Goal: Task Accomplishment & Management: Complete application form

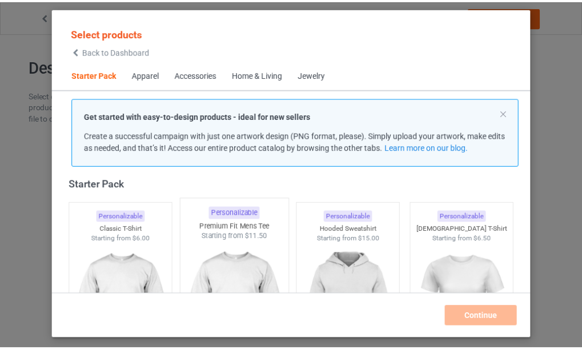
scroll to position [132, 0]
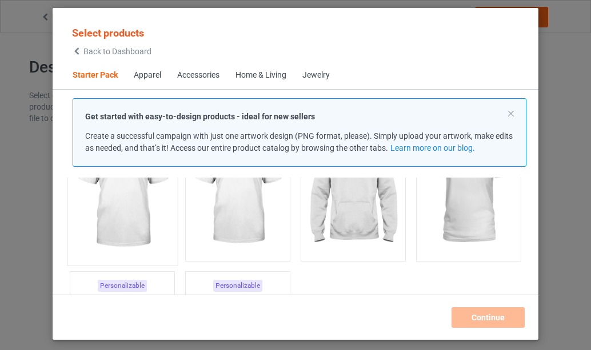
click at [138, 208] on img at bounding box center [122, 192] width 107 height 134
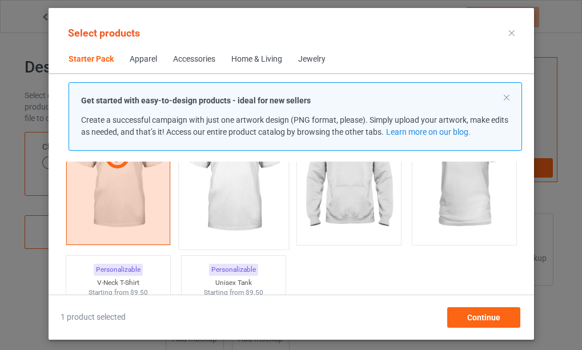
click at [240, 198] on img at bounding box center [232, 176] width 107 height 134
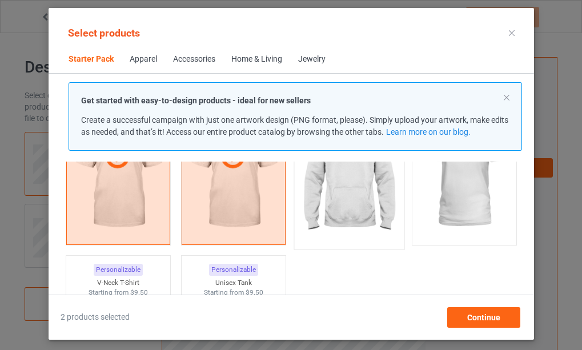
click at [340, 192] on img at bounding box center [348, 176] width 107 height 134
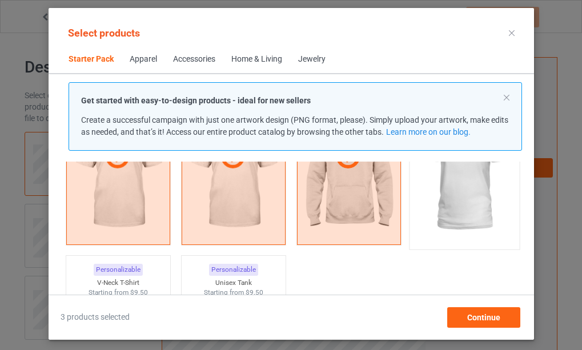
click at [457, 197] on img at bounding box center [463, 176] width 107 height 134
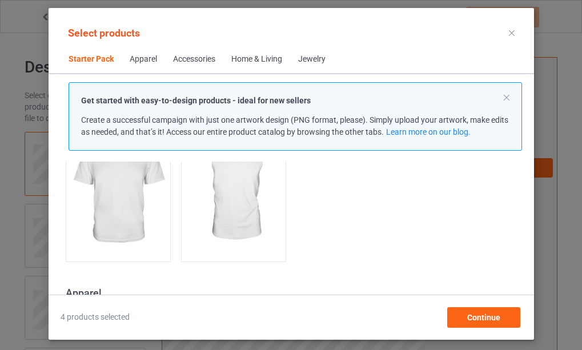
scroll to position [303, 0]
click at [116, 201] on img at bounding box center [117, 190] width 107 height 134
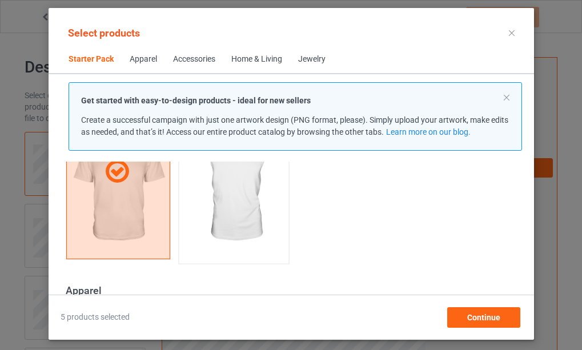
click at [225, 202] on img at bounding box center [232, 190] width 107 height 134
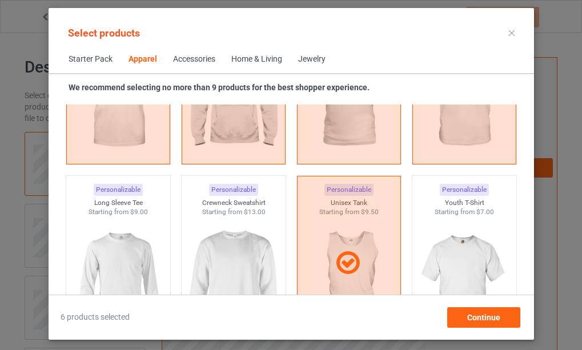
scroll to position [817, 0]
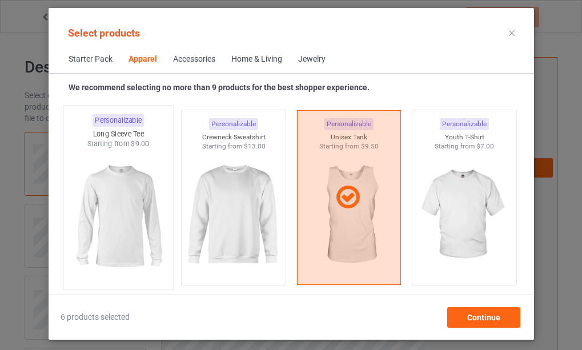
click at [117, 211] on img at bounding box center [117, 216] width 107 height 134
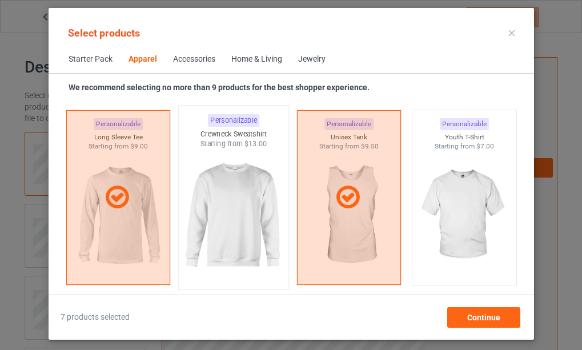
click at [222, 219] on img at bounding box center [232, 216] width 107 height 134
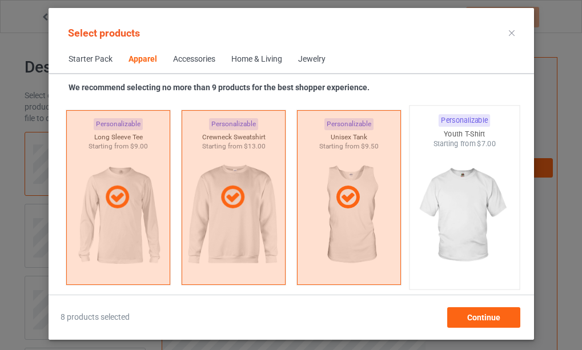
click at [451, 217] on img at bounding box center [463, 216] width 107 height 134
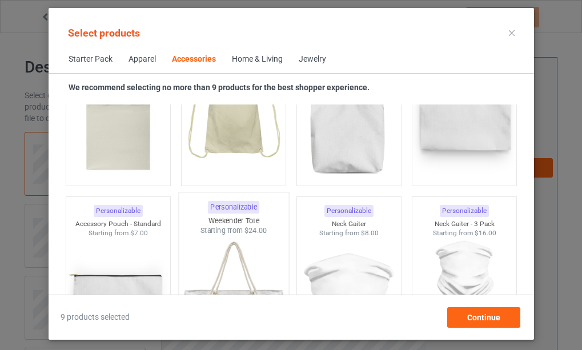
scroll to position [3559, 0]
click at [118, 136] on img at bounding box center [117, 116] width 107 height 134
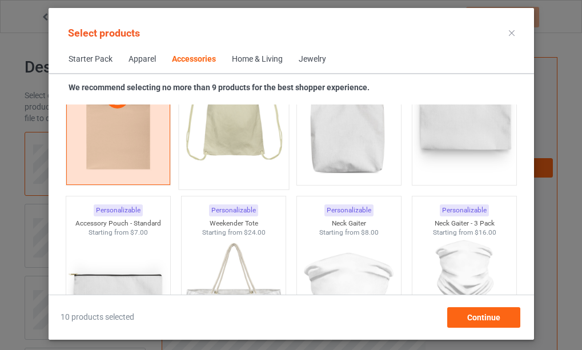
click at [236, 133] on img at bounding box center [232, 116] width 107 height 134
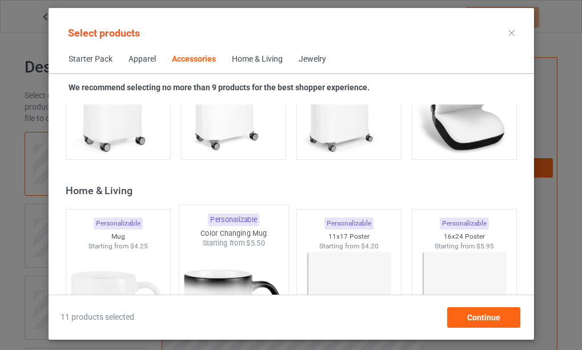
scroll to position [5159, 0]
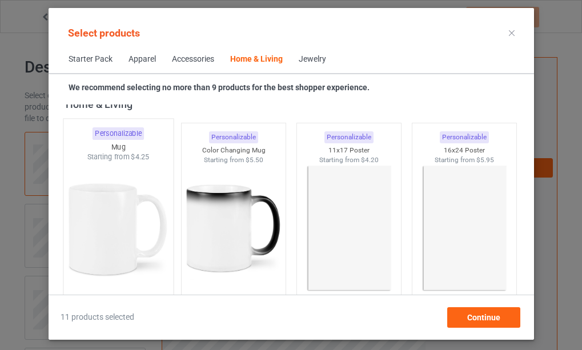
click at [109, 218] on img at bounding box center [117, 229] width 107 height 134
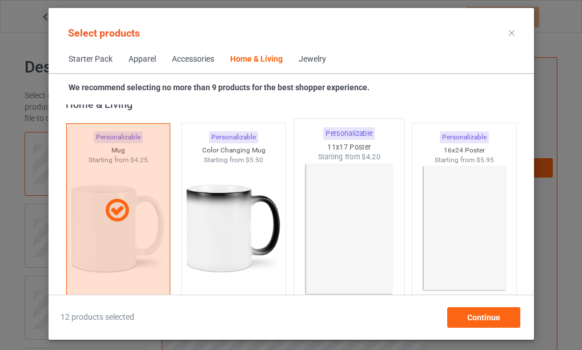
drag, startPoint x: 225, startPoint y: 227, endPoint x: 312, endPoint y: 239, distance: 88.1
click at [225, 227] on img at bounding box center [233, 229] width 102 height 128
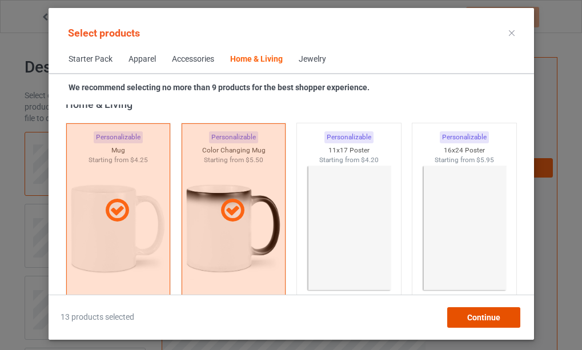
click at [474, 316] on span "Continue" at bounding box center [483, 317] width 33 height 9
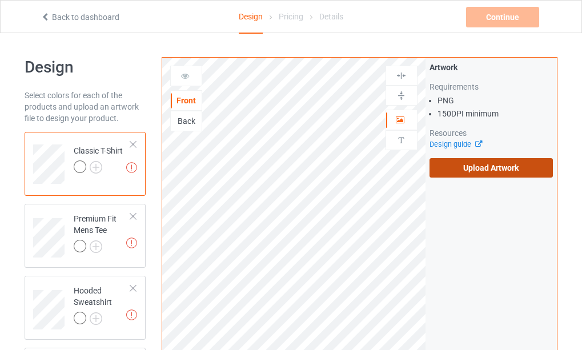
click at [478, 166] on label "Upload Artwork" at bounding box center [491, 167] width 123 height 19
click at [0, 0] on input "Upload Artwork" at bounding box center [0, 0] width 0 height 0
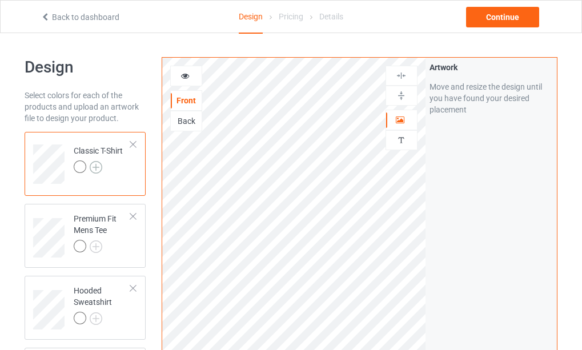
click at [96, 168] on img at bounding box center [96, 167] width 13 height 13
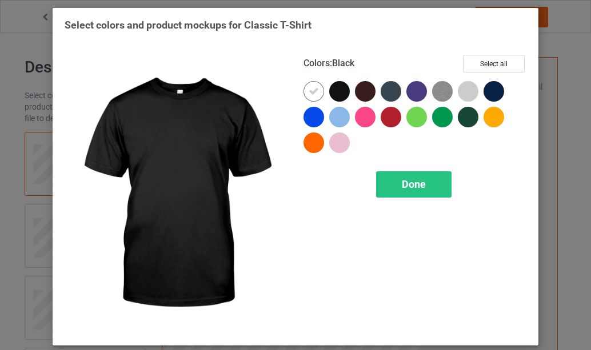
click at [339, 92] on div at bounding box center [339, 91] width 21 height 21
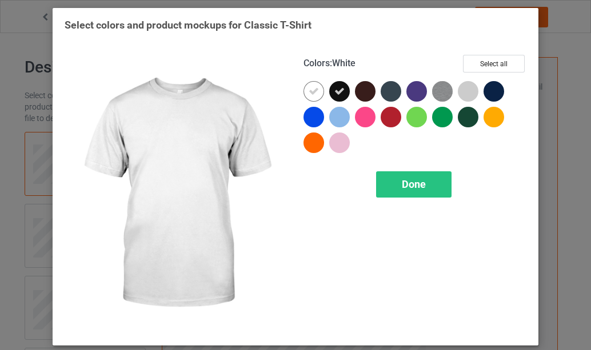
click at [308, 92] on icon at bounding box center [313, 91] width 10 height 10
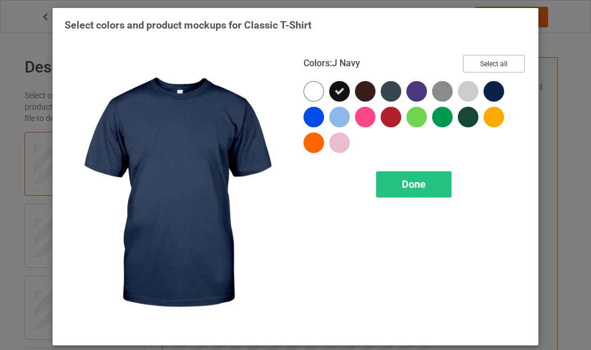
click at [491, 69] on button "Select all" at bounding box center [494, 64] width 62 height 18
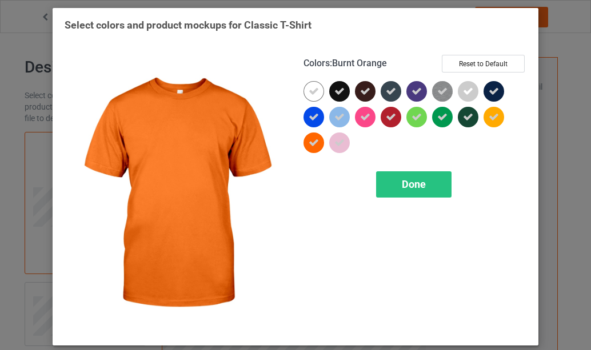
click at [310, 145] on icon at bounding box center [313, 143] width 10 height 10
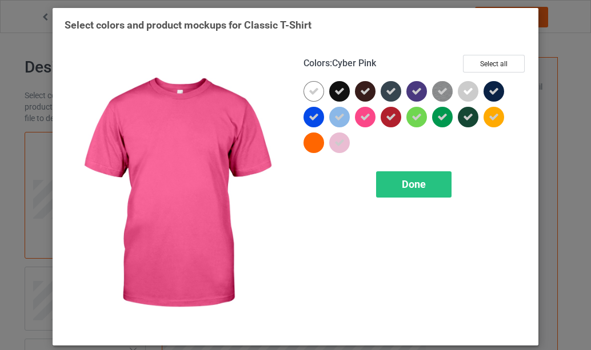
click at [363, 120] on icon at bounding box center [365, 117] width 10 height 10
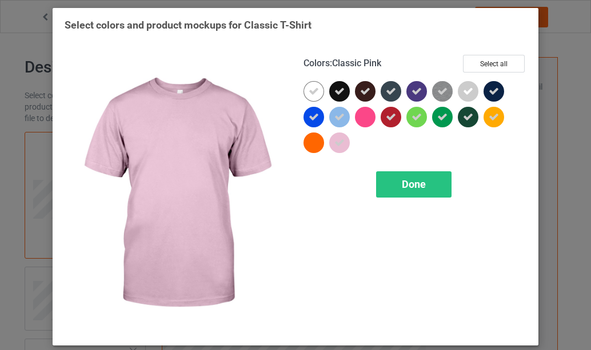
click at [338, 144] on icon at bounding box center [339, 143] width 10 height 10
click at [410, 186] on span "Done" at bounding box center [414, 184] width 24 height 12
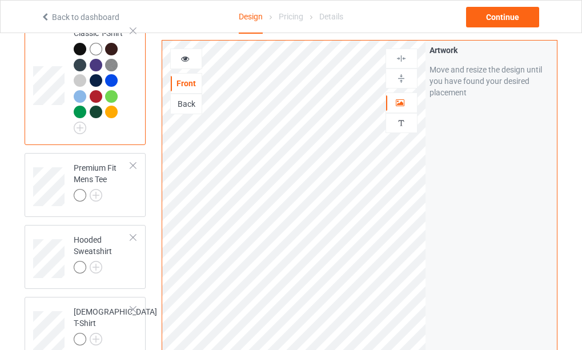
scroll to position [114, 0]
click at [95, 194] on img at bounding box center [96, 195] width 13 height 13
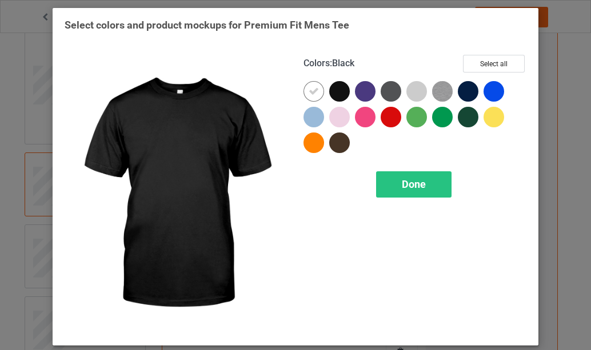
click at [335, 92] on div at bounding box center [339, 91] width 21 height 21
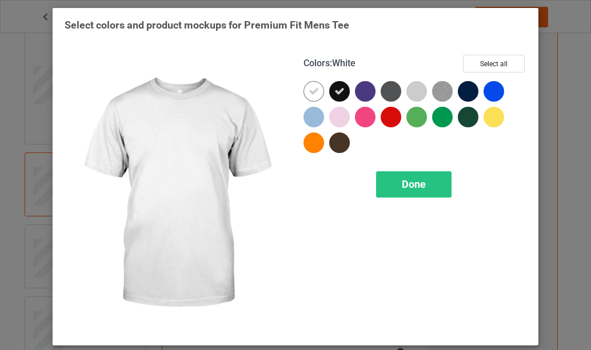
click at [312, 97] on div at bounding box center [313, 91] width 21 height 21
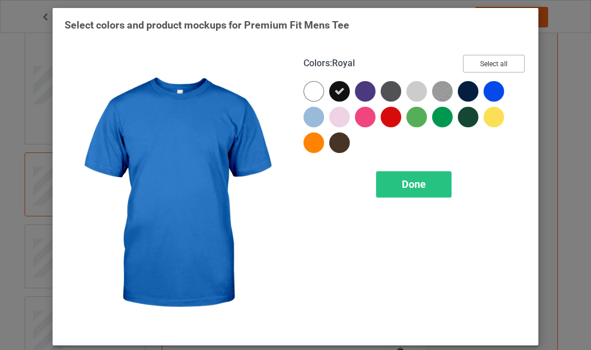
click at [486, 69] on button "Select all" at bounding box center [494, 64] width 62 height 18
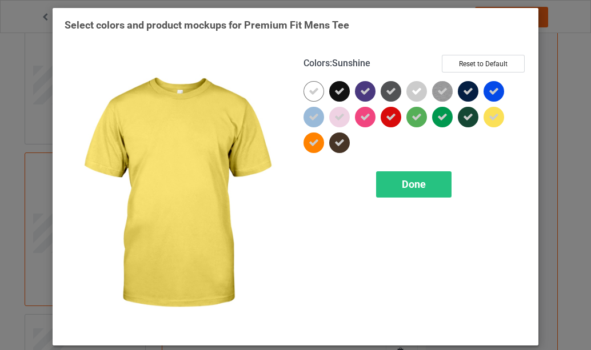
click at [488, 114] on icon at bounding box center [493, 117] width 10 height 10
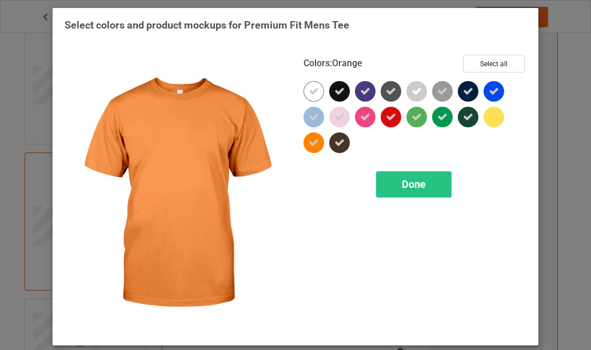
click at [308, 145] on icon at bounding box center [313, 143] width 10 height 10
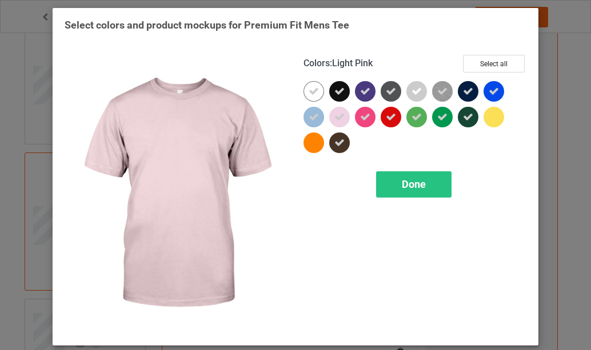
click at [341, 118] on div at bounding box center [339, 117] width 21 height 21
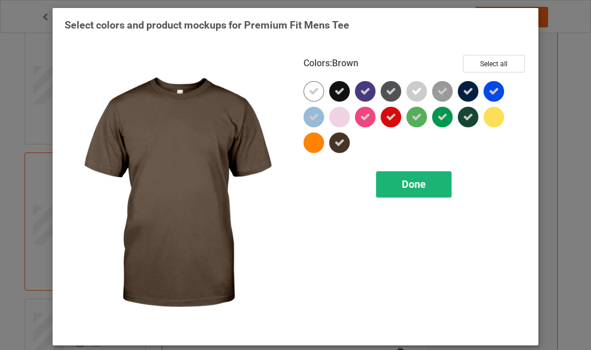
click at [411, 186] on span "Done" at bounding box center [414, 184] width 24 height 12
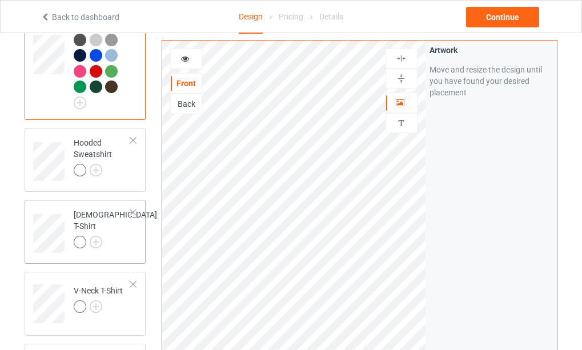
scroll to position [286, 0]
click at [97, 170] on img at bounding box center [96, 169] width 13 height 13
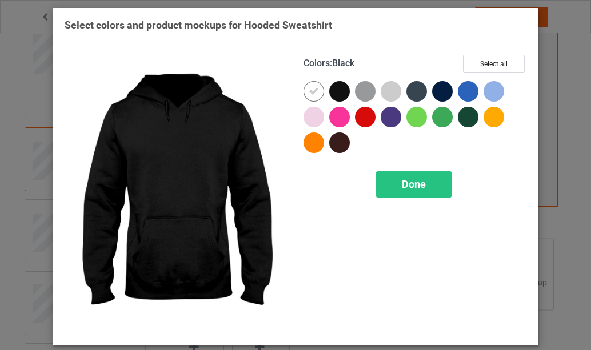
click at [336, 93] on div at bounding box center [339, 91] width 21 height 21
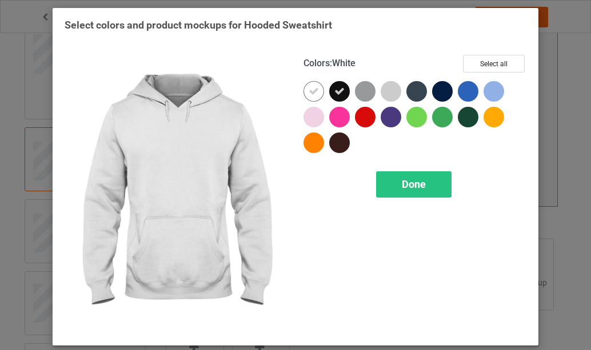
drag, startPoint x: 310, startPoint y: 95, endPoint x: 451, endPoint y: 77, distance: 142.8
click at [310, 94] on icon at bounding box center [313, 91] width 10 height 10
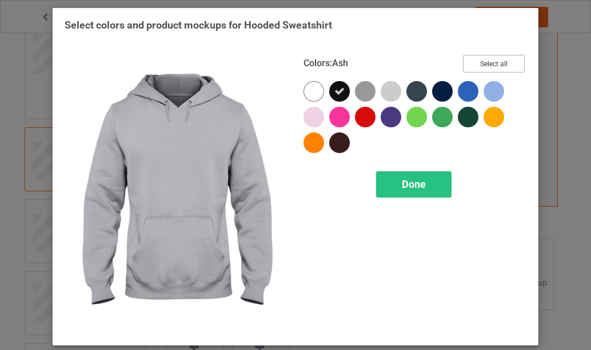
click at [482, 63] on button "Select all" at bounding box center [494, 64] width 62 height 18
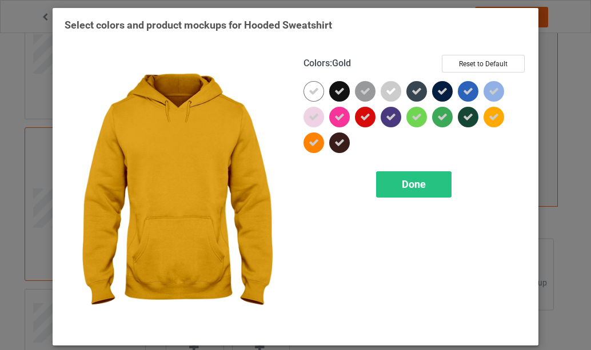
click at [488, 116] on icon at bounding box center [493, 117] width 10 height 10
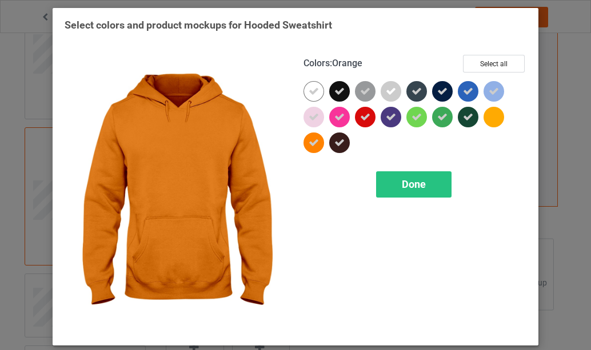
click at [308, 145] on icon at bounding box center [313, 143] width 10 height 10
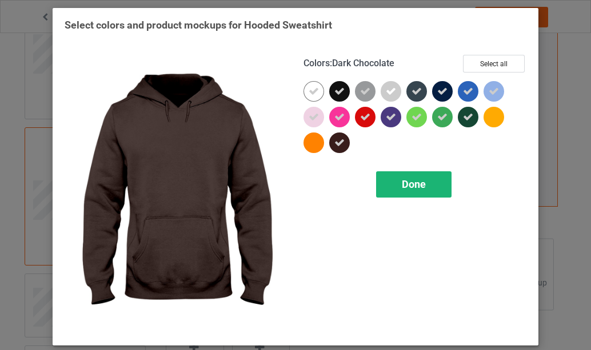
click at [408, 185] on span "Done" at bounding box center [414, 184] width 24 height 12
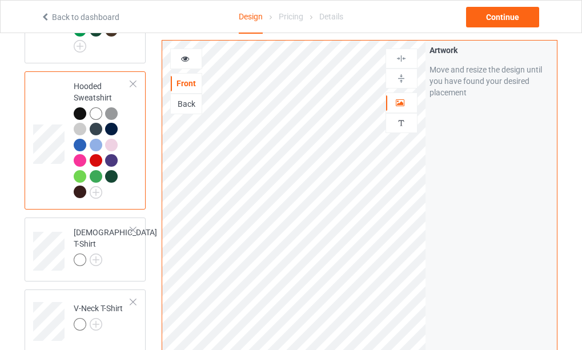
scroll to position [400, 0]
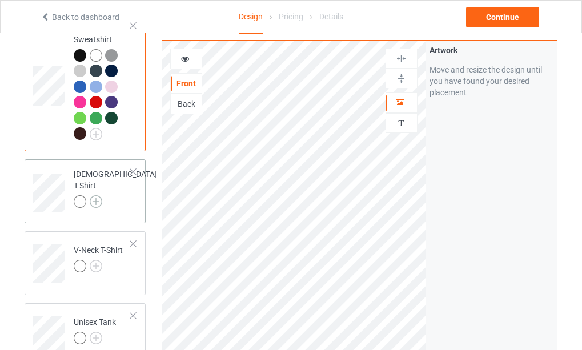
click at [94, 198] on img at bounding box center [96, 201] width 13 height 13
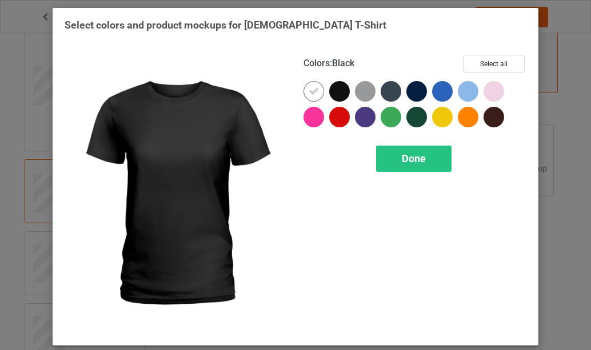
click at [340, 91] on div at bounding box center [339, 91] width 21 height 21
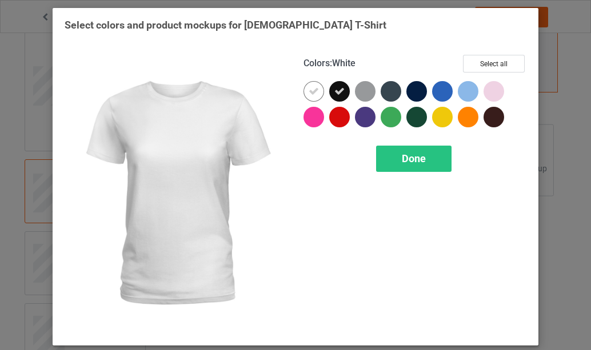
click at [308, 97] on div at bounding box center [313, 91] width 21 height 21
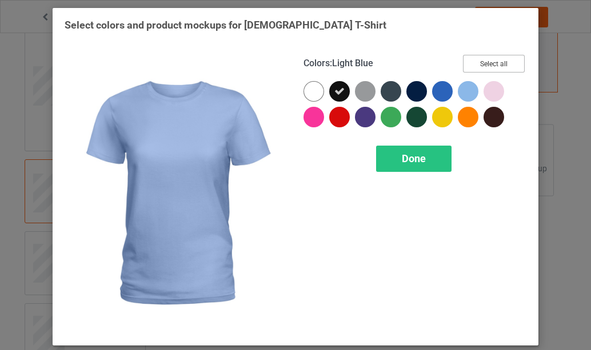
click at [481, 65] on button "Select all" at bounding box center [494, 64] width 62 height 18
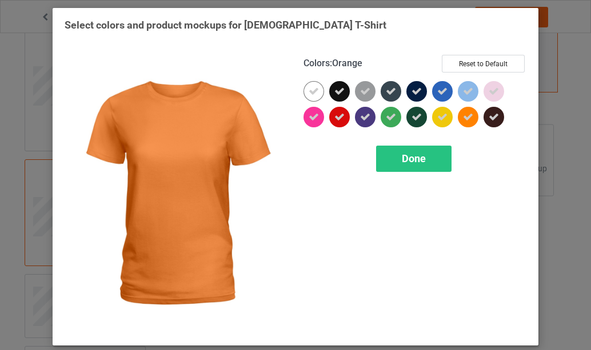
click at [464, 117] on icon at bounding box center [468, 117] width 10 height 10
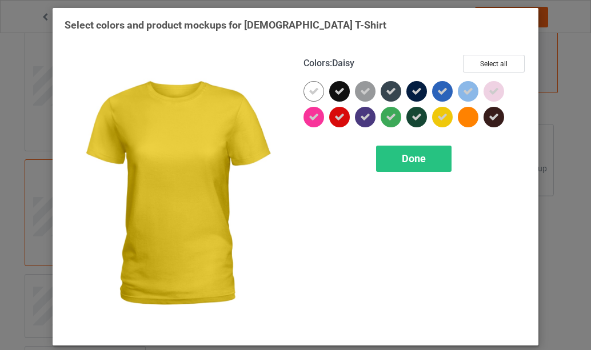
click at [439, 116] on icon at bounding box center [442, 117] width 10 height 10
click at [407, 160] on span "Done" at bounding box center [414, 159] width 24 height 12
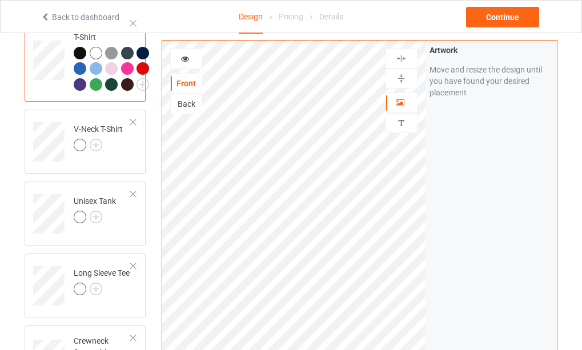
scroll to position [571, 0]
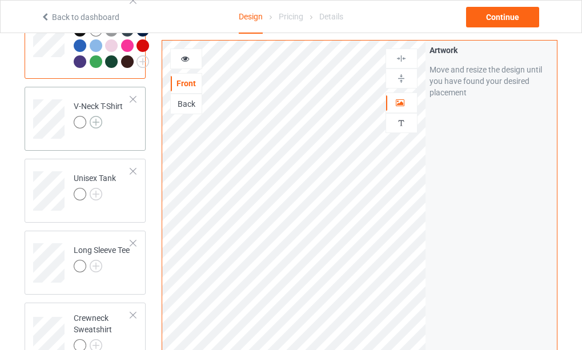
click at [98, 129] on img at bounding box center [96, 122] width 13 height 13
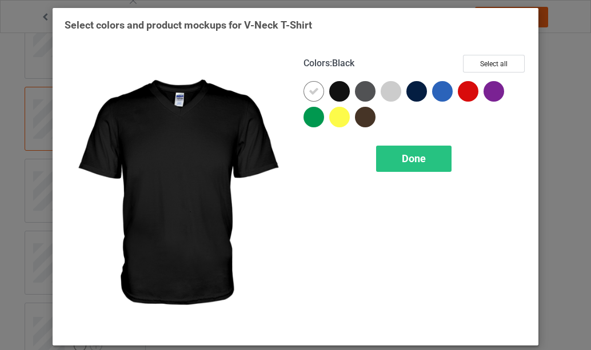
click at [339, 92] on div at bounding box center [339, 91] width 21 height 21
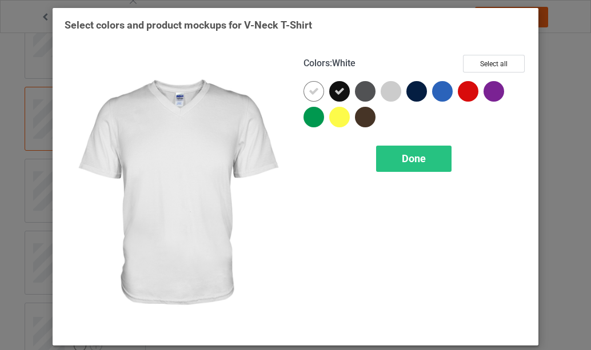
click at [314, 94] on icon at bounding box center [313, 91] width 10 height 10
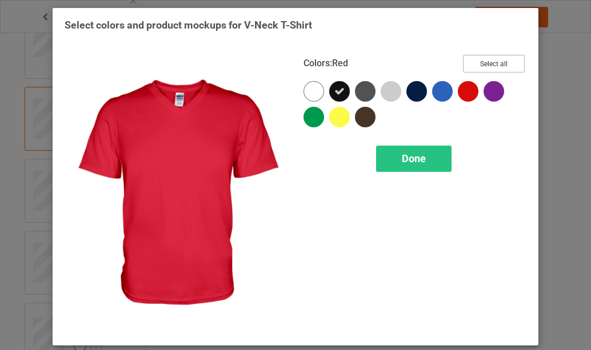
click at [492, 68] on button "Select all" at bounding box center [494, 64] width 62 height 18
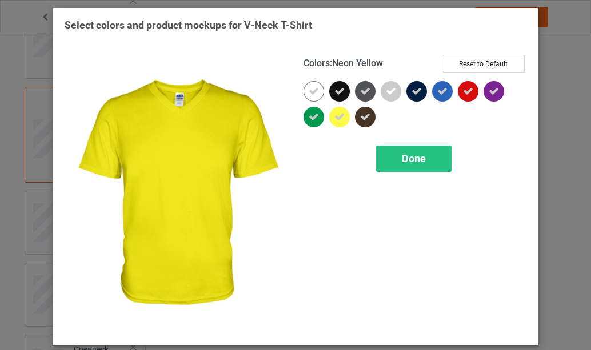
click at [334, 119] on icon at bounding box center [339, 117] width 10 height 10
click at [412, 159] on span "Done" at bounding box center [414, 159] width 24 height 12
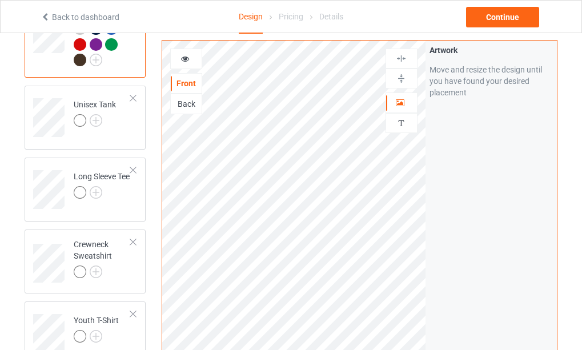
scroll to position [686, 0]
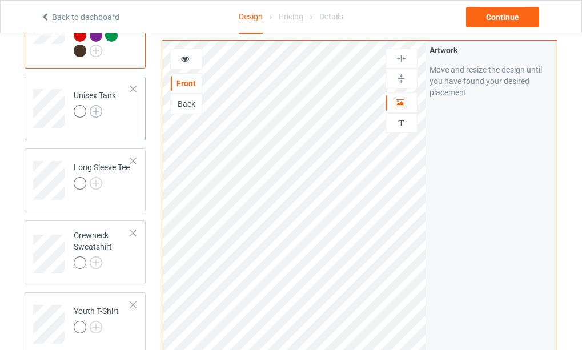
click at [95, 118] on img at bounding box center [96, 111] width 13 height 13
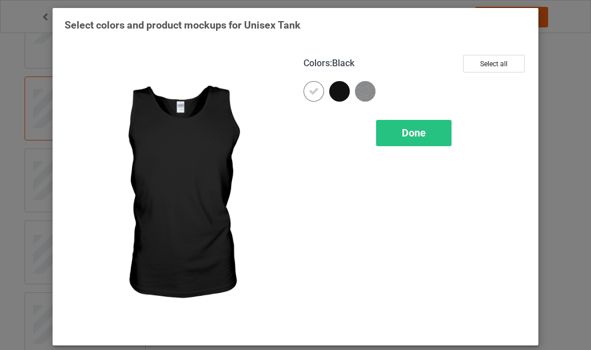
click at [334, 91] on div at bounding box center [339, 91] width 21 height 21
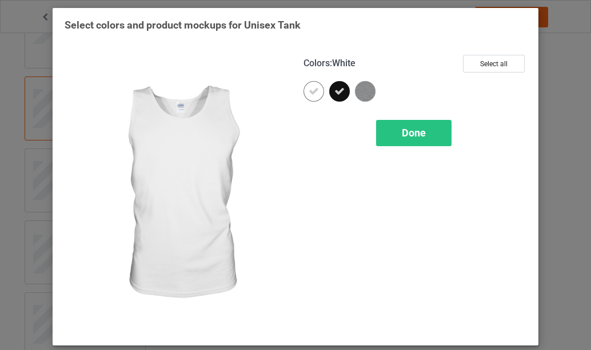
click at [309, 91] on icon at bounding box center [313, 91] width 10 height 10
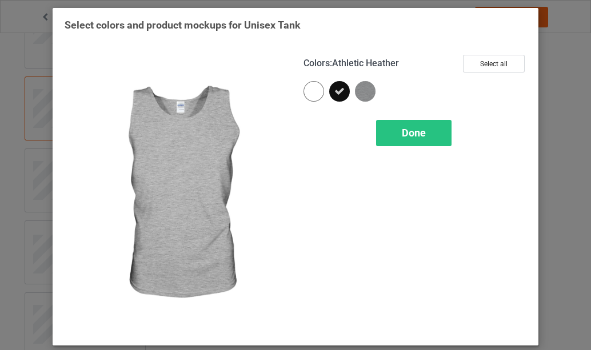
click at [363, 93] on img at bounding box center [365, 91] width 21 height 21
click at [406, 133] on span "Done" at bounding box center [414, 133] width 24 height 12
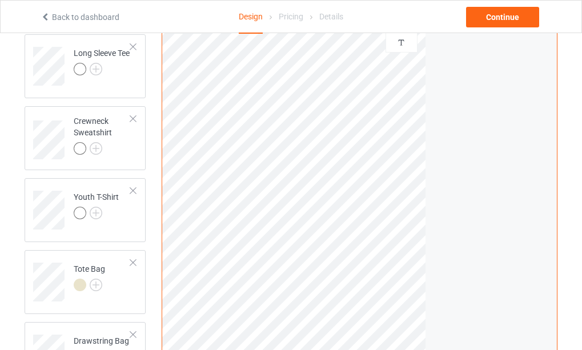
scroll to position [743, 0]
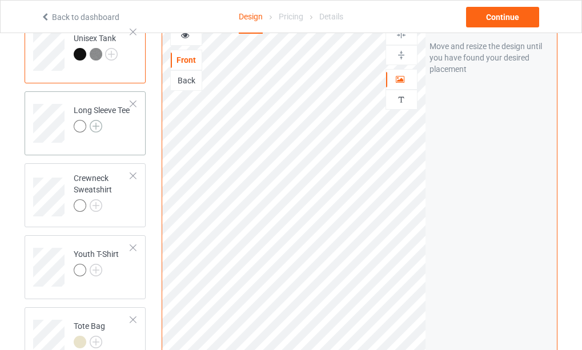
click at [97, 133] on img at bounding box center [96, 126] width 13 height 13
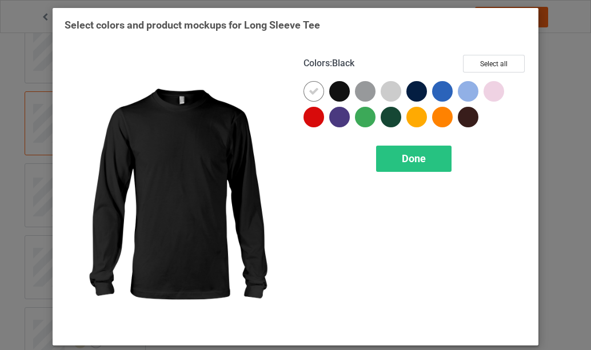
click at [338, 92] on div at bounding box center [339, 91] width 21 height 21
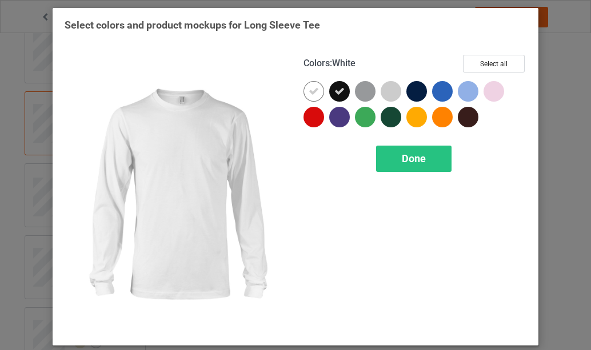
click at [312, 93] on icon at bounding box center [313, 91] width 10 height 10
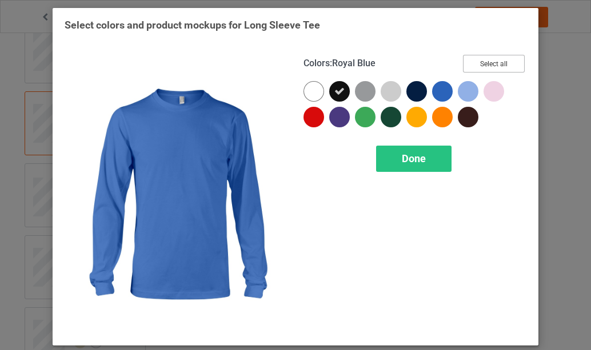
drag, startPoint x: 491, startPoint y: 64, endPoint x: 477, endPoint y: 79, distance: 21.0
click at [492, 64] on button "Select all" at bounding box center [494, 64] width 62 height 18
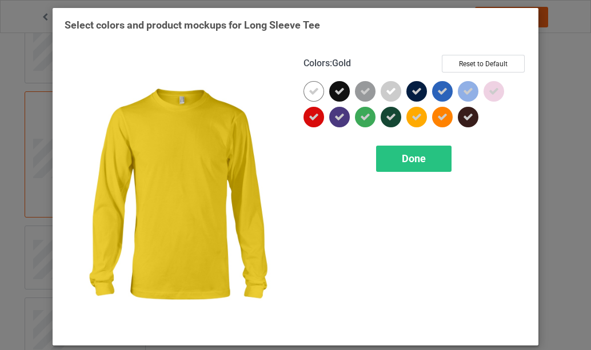
click at [411, 119] on icon at bounding box center [416, 117] width 10 height 10
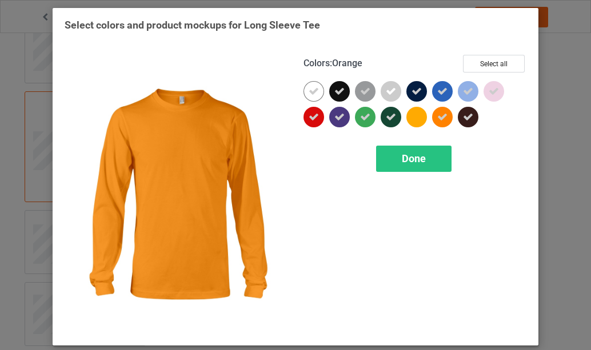
click at [439, 119] on icon at bounding box center [442, 117] width 10 height 10
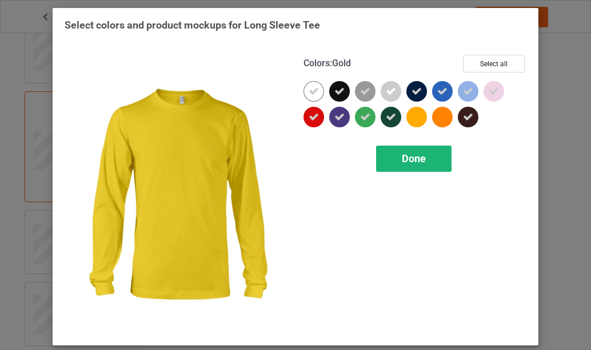
click at [405, 163] on span "Done" at bounding box center [414, 159] width 24 height 12
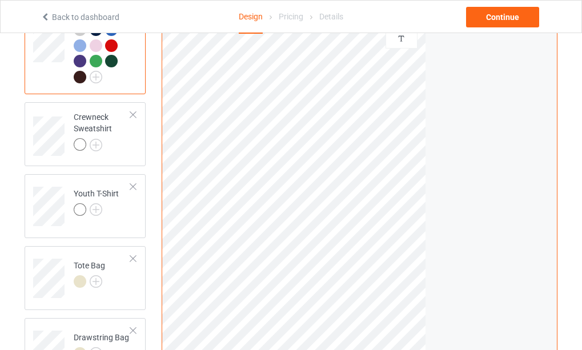
scroll to position [857, 0]
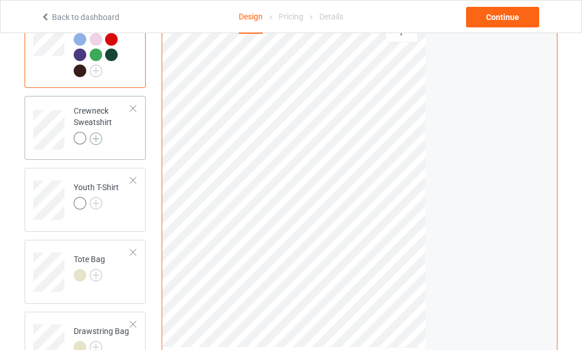
click at [97, 145] on img at bounding box center [96, 139] width 13 height 13
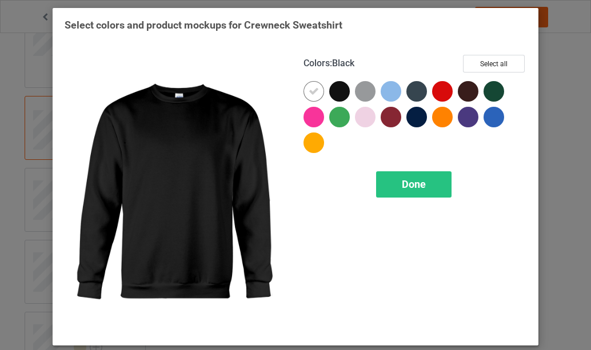
click at [336, 94] on div at bounding box center [339, 91] width 21 height 21
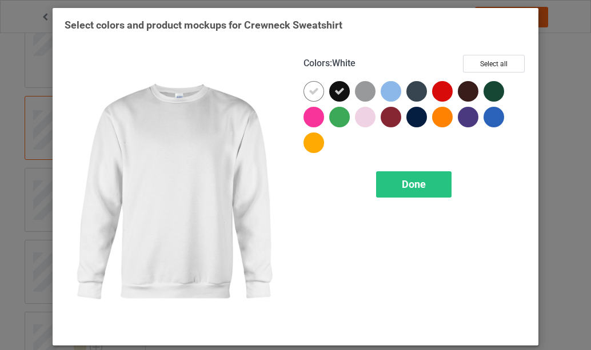
click at [310, 97] on icon at bounding box center [313, 91] width 10 height 10
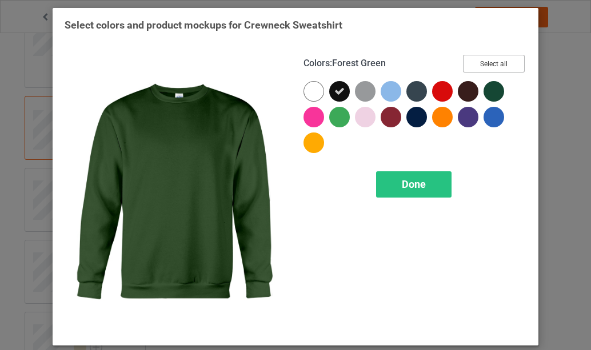
click at [488, 68] on button "Select all" at bounding box center [494, 64] width 62 height 18
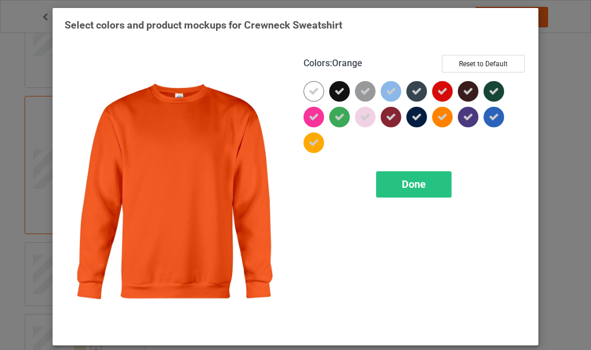
click at [439, 117] on icon at bounding box center [442, 117] width 10 height 10
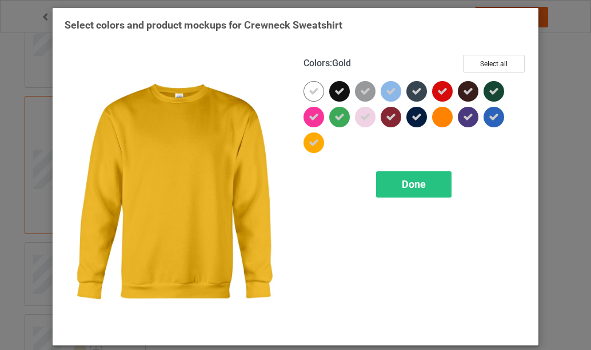
click at [308, 146] on icon at bounding box center [313, 143] width 10 height 10
click at [407, 186] on span "Done" at bounding box center [414, 184] width 24 height 12
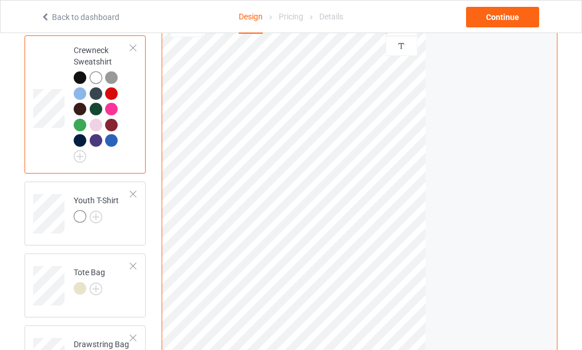
scroll to position [971, 0]
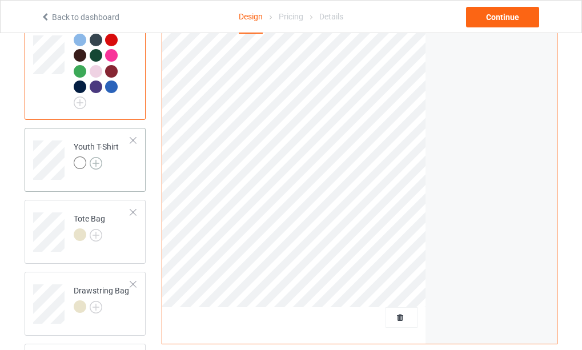
click at [99, 170] on img at bounding box center [96, 163] width 13 height 13
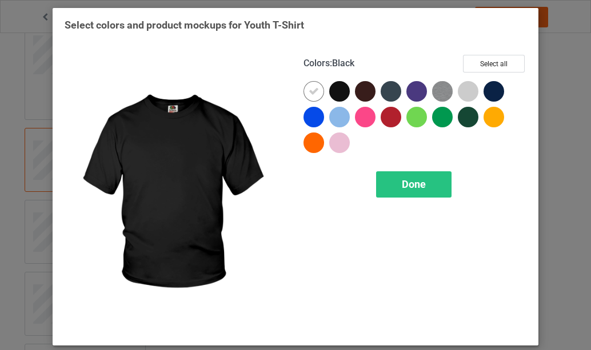
click at [335, 95] on div at bounding box center [339, 91] width 21 height 21
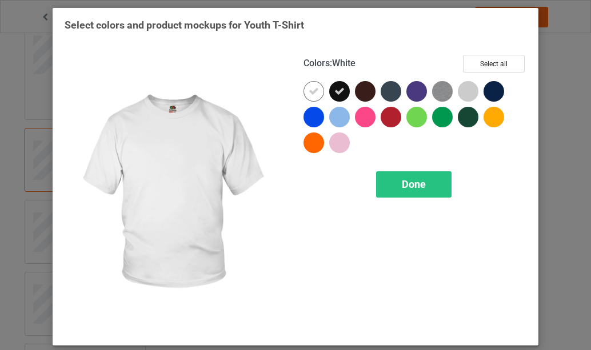
drag, startPoint x: 310, startPoint y: 95, endPoint x: 392, endPoint y: 92, distance: 81.8
click at [310, 95] on icon at bounding box center [313, 91] width 10 height 10
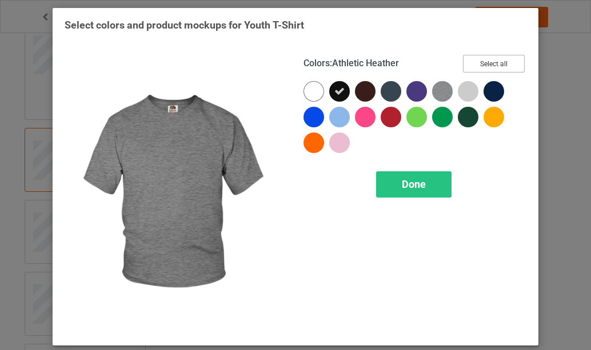
click at [487, 65] on button "Select all" at bounding box center [494, 64] width 62 height 18
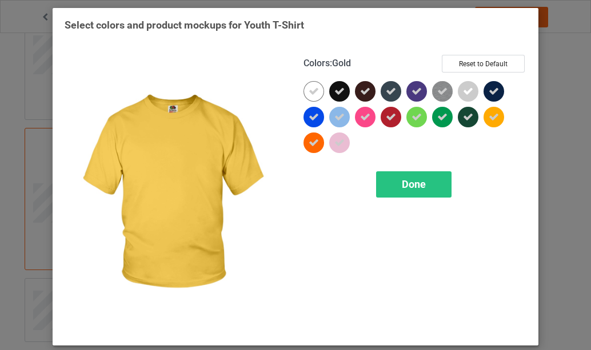
click at [490, 114] on icon at bounding box center [493, 117] width 10 height 10
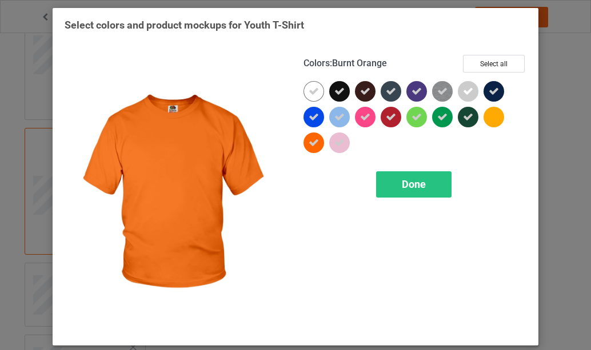
click at [312, 146] on icon at bounding box center [313, 143] width 10 height 10
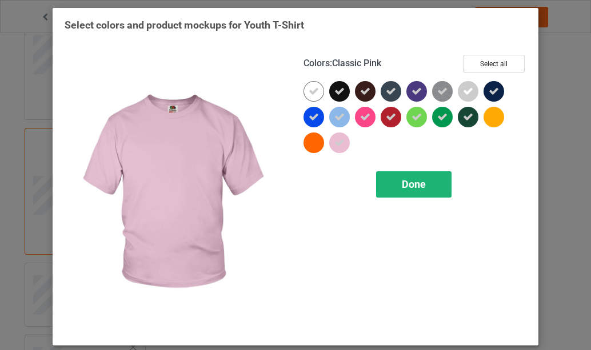
click at [414, 185] on span "Done" at bounding box center [414, 184] width 24 height 12
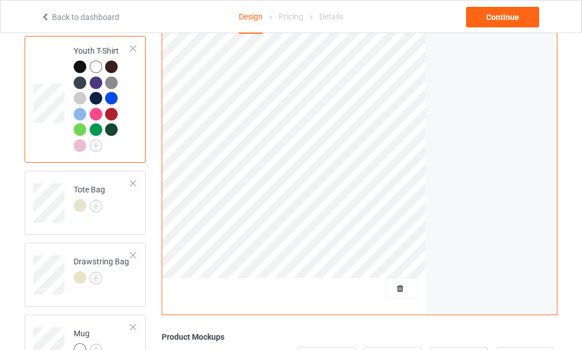
scroll to position [1085, 0]
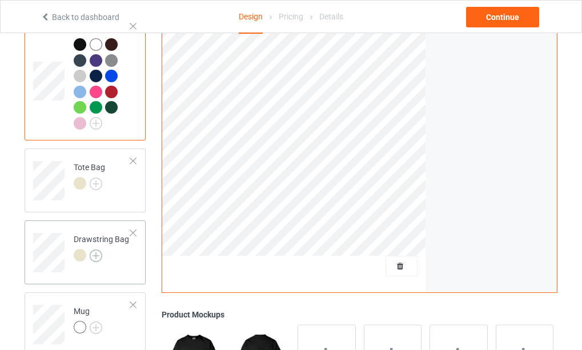
click at [98, 262] on img at bounding box center [96, 256] width 13 height 13
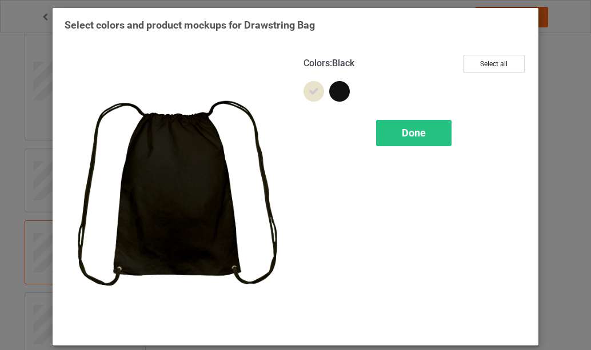
click at [339, 91] on div at bounding box center [339, 91] width 21 height 21
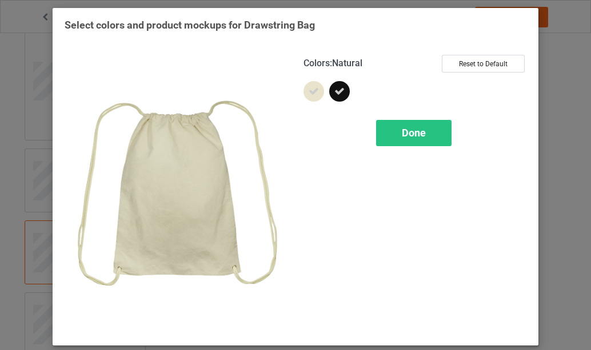
drag, startPoint x: 308, startPoint y: 95, endPoint x: 359, endPoint y: 120, distance: 56.5
click at [310, 95] on icon at bounding box center [313, 91] width 10 height 10
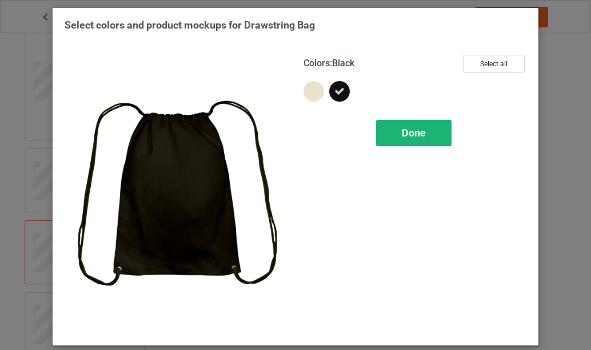
click at [415, 135] on span "Done" at bounding box center [414, 133] width 24 height 12
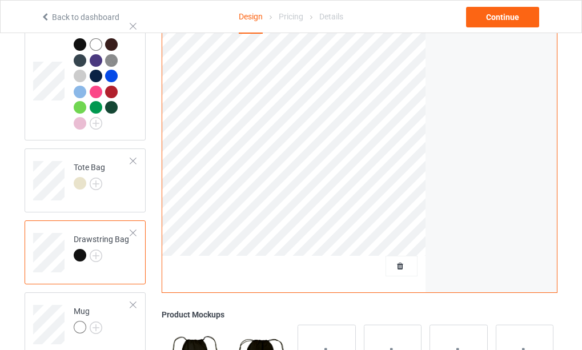
scroll to position [1277, 0]
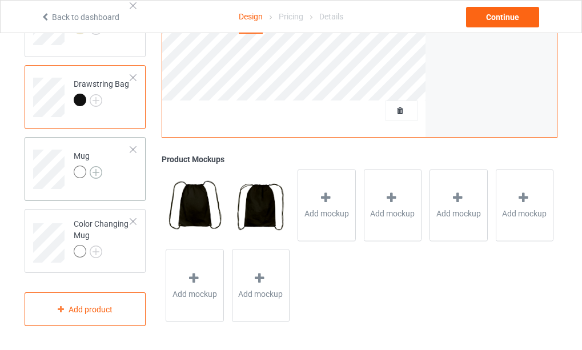
click at [98, 173] on img at bounding box center [96, 172] width 13 height 13
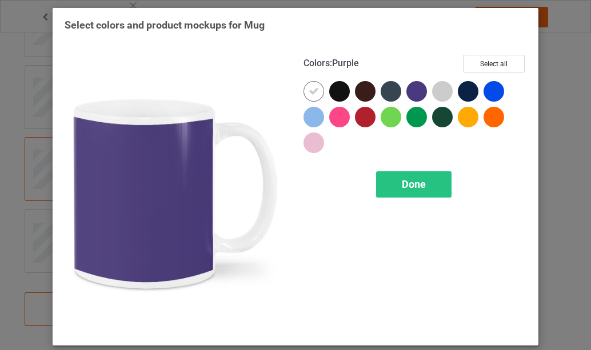
click at [414, 93] on div at bounding box center [416, 91] width 21 height 21
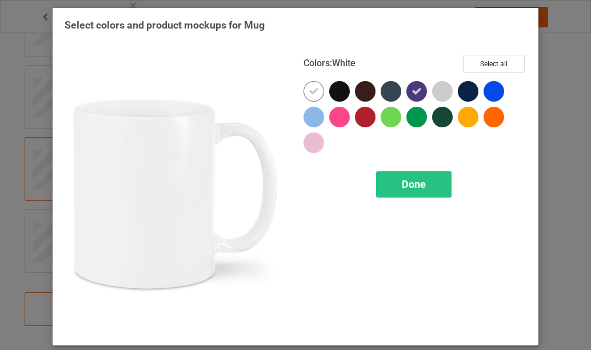
click at [313, 91] on icon at bounding box center [313, 91] width 10 height 10
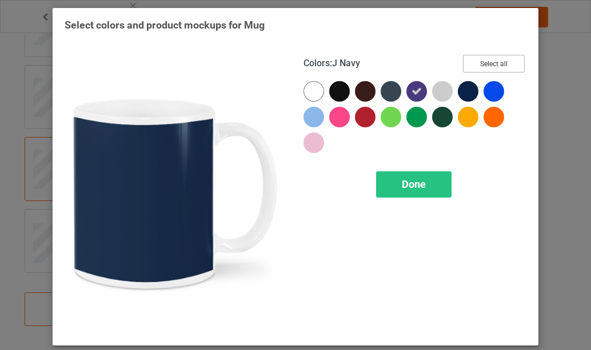
click at [487, 67] on button "Select all" at bounding box center [494, 64] width 62 height 18
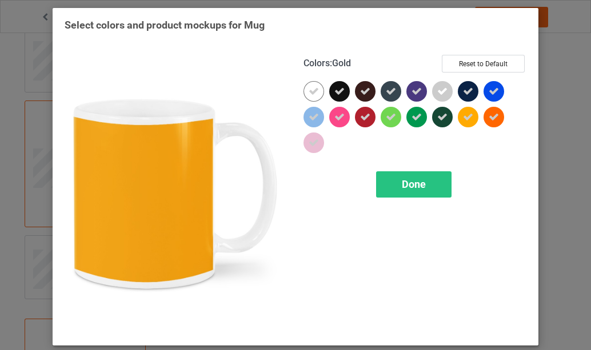
click at [465, 118] on icon at bounding box center [468, 117] width 10 height 10
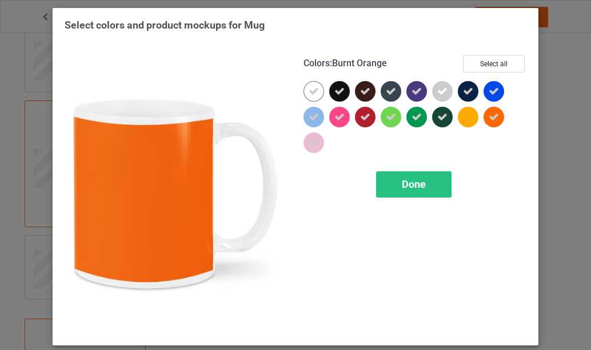
click at [492, 116] on icon at bounding box center [493, 117] width 10 height 10
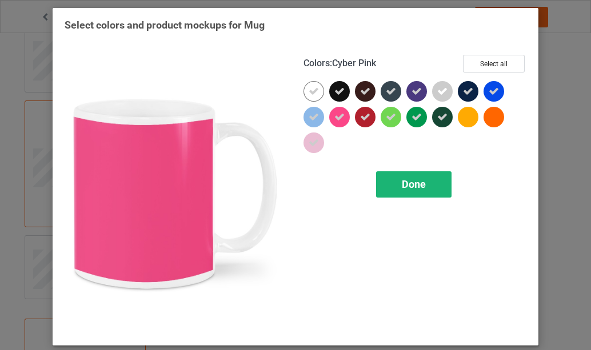
click at [411, 185] on span "Done" at bounding box center [414, 184] width 24 height 12
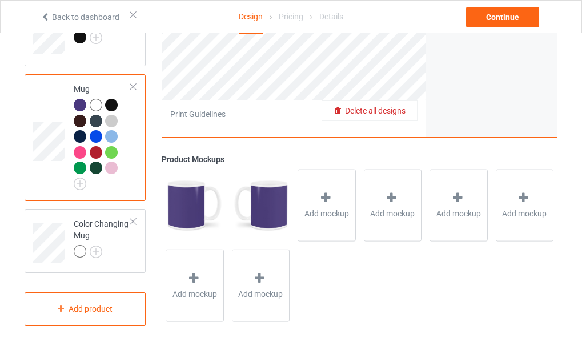
scroll to position [1341, 0]
click at [97, 251] on img at bounding box center [96, 252] width 13 height 13
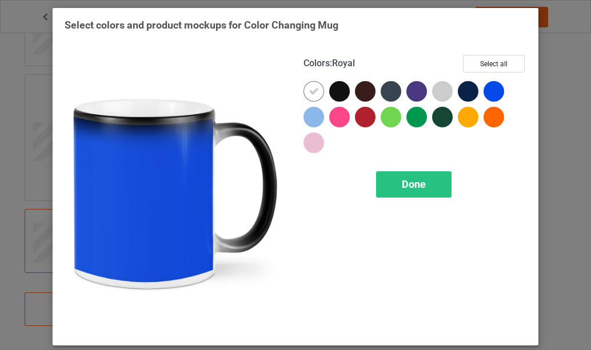
click at [490, 91] on div at bounding box center [493, 91] width 21 height 21
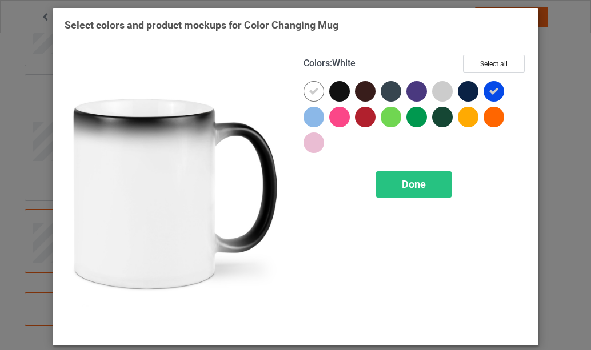
click at [308, 89] on icon at bounding box center [313, 91] width 10 height 10
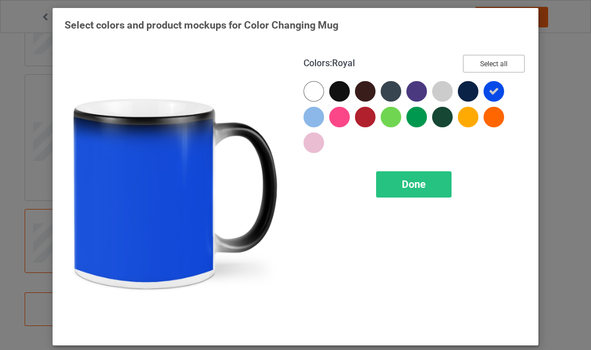
drag, startPoint x: 486, startPoint y: 66, endPoint x: 483, endPoint y: 79, distance: 14.0
click at [486, 66] on button "Select all" at bounding box center [494, 64] width 62 height 18
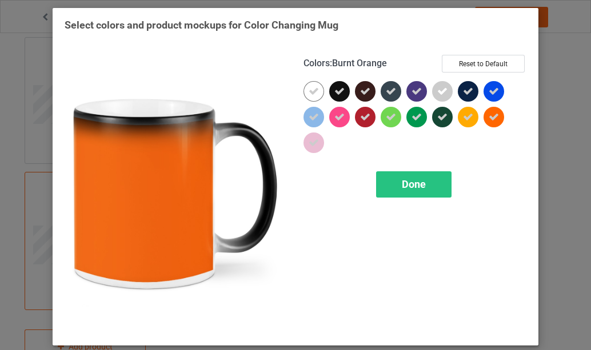
click at [492, 116] on icon at bounding box center [493, 117] width 10 height 10
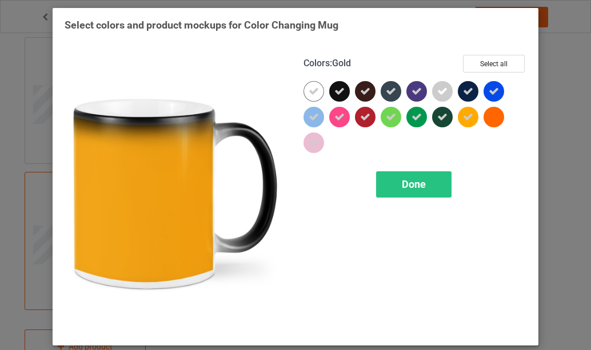
click at [474, 118] on div at bounding box center [468, 117] width 21 height 21
click at [406, 187] on span "Done" at bounding box center [414, 184] width 24 height 12
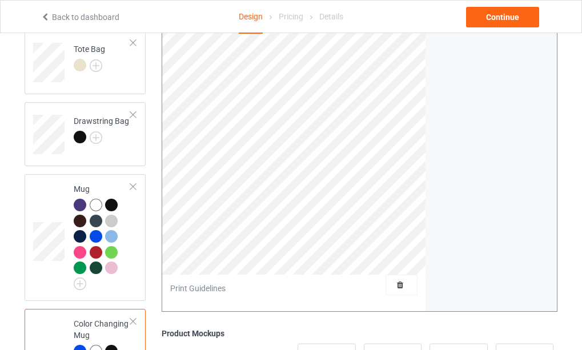
scroll to position [1169, 0]
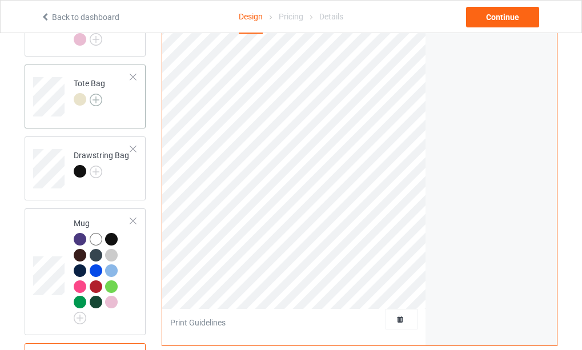
click at [94, 106] on img at bounding box center [96, 100] width 13 height 13
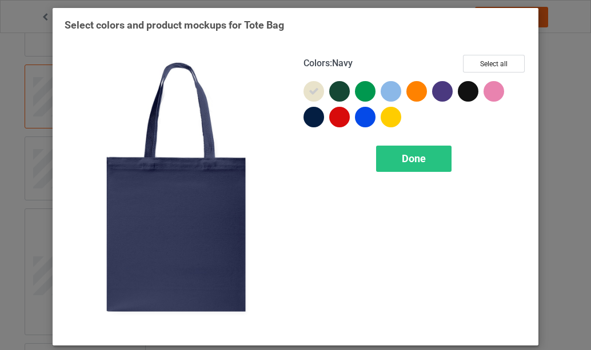
click at [307, 115] on div at bounding box center [313, 117] width 21 height 21
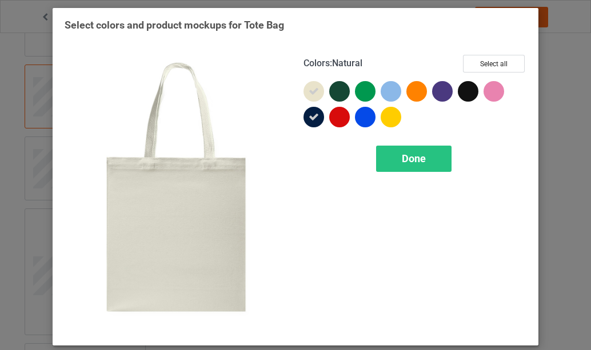
drag, startPoint x: 307, startPoint y: 90, endPoint x: 315, endPoint y: 90, distance: 7.4
click at [308, 90] on icon at bounding box center [313, 91] width 10 height 10
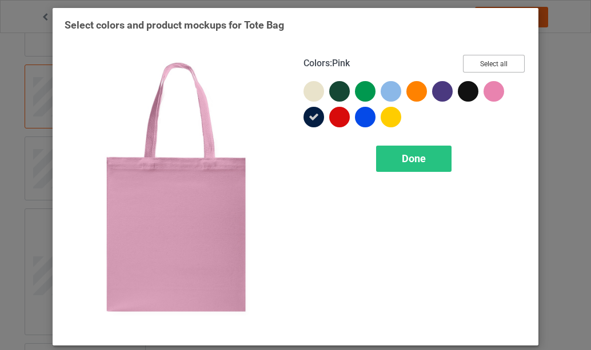
click at [481, 62] on button "Select all" at bounding box center [494, 64] width 62 height 18
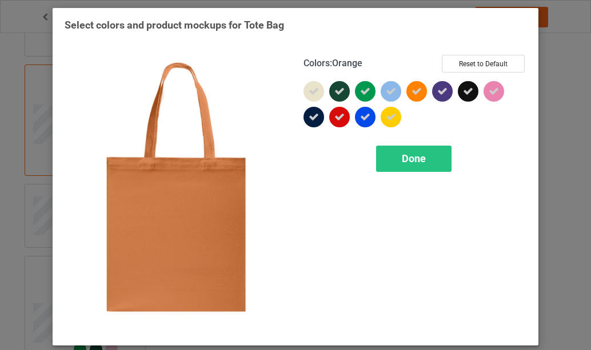
drag, startPoint x: 414, startPoint y: 89, endPoint x: 396, endPoint y: 107, distance: 25.0
click at [414, 90] on icon at bounding box center [416, 91] width 10 height 10
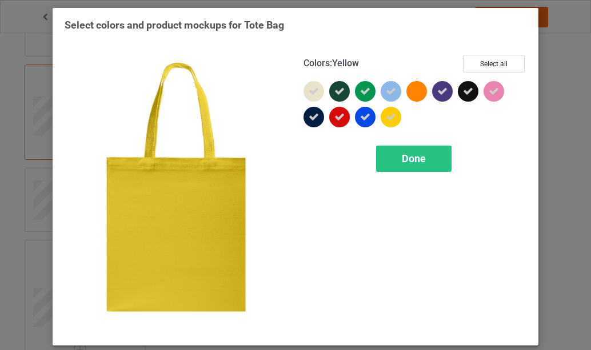
click at [386, 115] on icon at bounding box center [391, 117] width 10 height 10
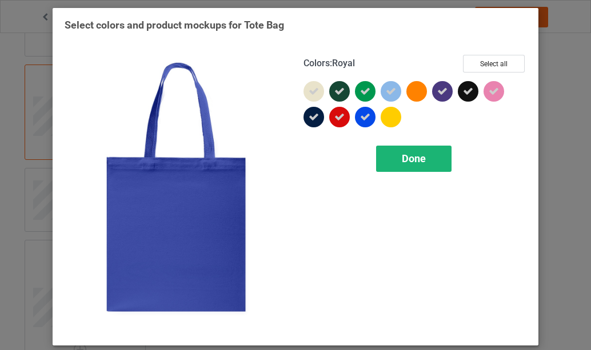
click at [414, 158] on span "Done" at bounding box center [414, 159] width 24 height 12
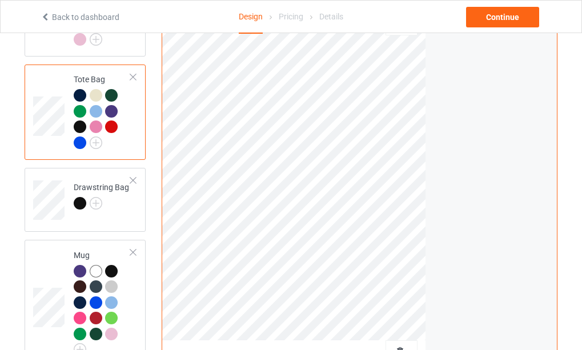
click at [186, 12] on div "Back" at bounding box center [186, 6] width 31 height 11
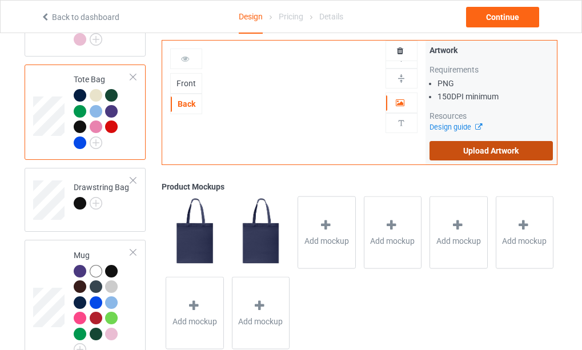
click at [462, 149] on label "Upload Artwork" at bounding box center [491, 150] width 123 height 19
click at [0, 0] on input "Upload Artwork" at bounding box center [0, 0] width 0 height 0
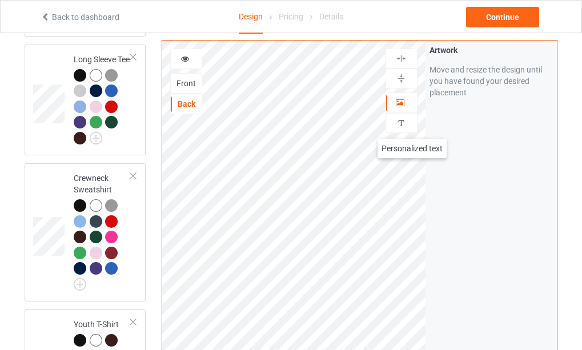
scroll to position [705, 0]
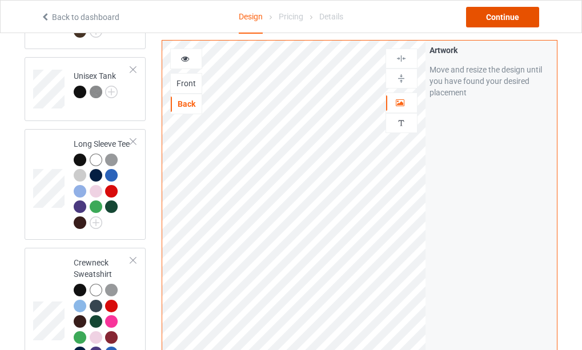
click at [500, 17] on div "Continue" at bounding box center [502, 17] width 73 height 21
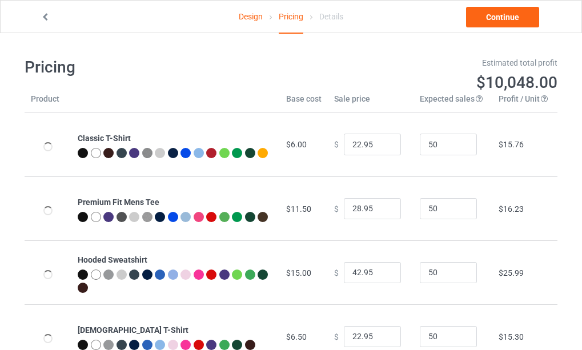
type input "26.95"
type input "32.95"
type input "46.95"
type input "26.95"
type input "30.95"
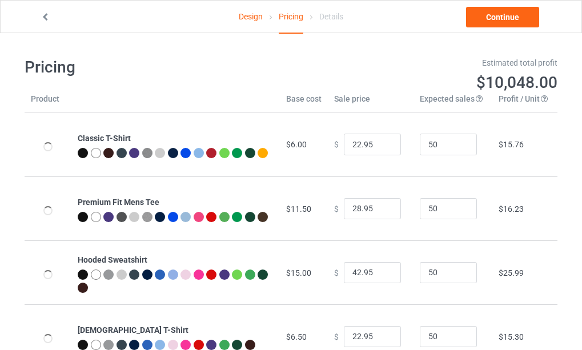
type input "28.95"
type input "31.95"
type input "39.95"
type input "26.95"
type input "23.95"
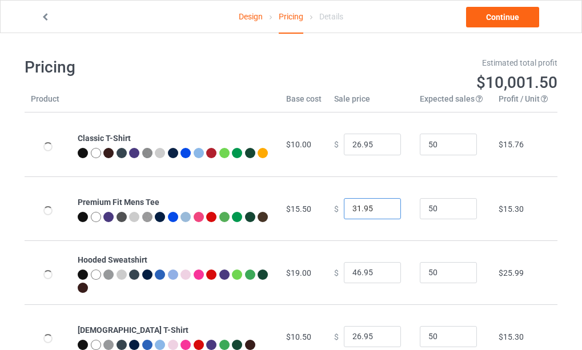
click at [381, 212] on input "31.95" at bounding box center [372, 209] width 57 height 22
type input "30.95"
click at [381, 212] on input "30.95" at bounding box center [372, 209] width 57 height 22
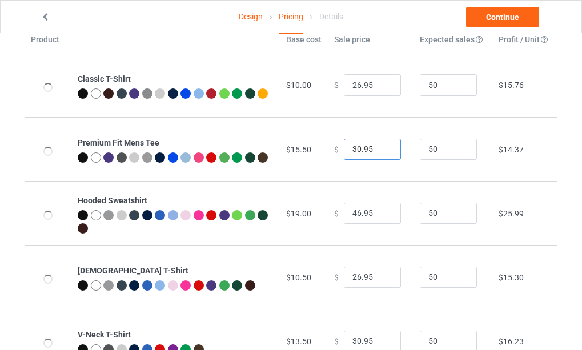
scroll to position [114, 0]
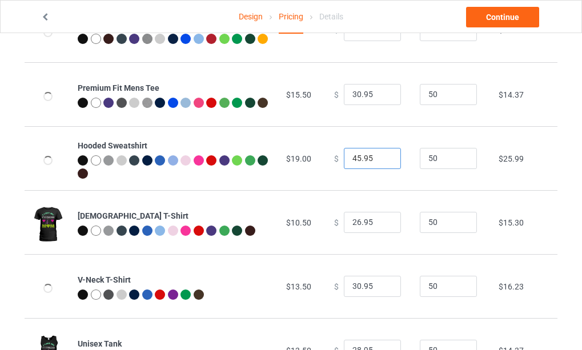
click at [380, 162] on input "45.95" at bounding box center [372, 159] width 57 height 22
click at [380, 162] on input "44.95" at bounding box center [372, 159] width 57 height 22
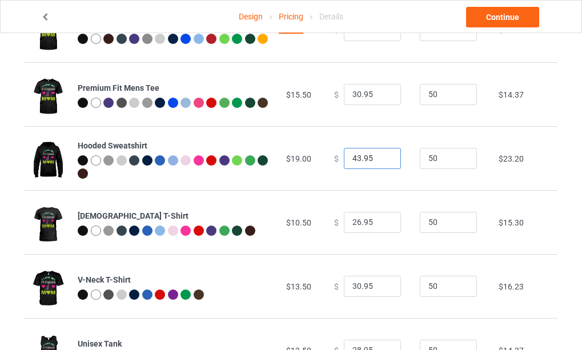
click at [380, 162] on input "43.95" at bounding box center [372, 159] width 57 height 22
click at [380, 162] on input "42.95" at bounding box center [372, 159] width 57 height 22
click at [380, 162] on input "41.95" at bounding box center [372, 159] width 57 height 22
click at [380, 162] on input "40.95" at bounding box center [372, 159] width 57 height 22
click at [380, 162] on input "39.95" at bounding box center [372, 159] width 57 height 22
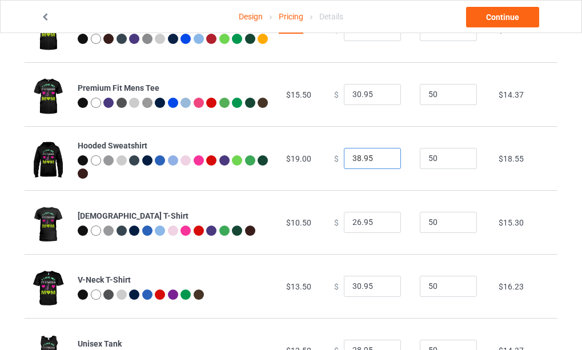
click at [380, 162] on input "38.95" at bounding box center [372, 159] width 57 height 22
click at [380, 162] on input "37.95" at bounding box center [372, 159] width 57 height 22
click at [380, 162] on input "36.95" at bounding box center [372, 159] width 57 height 22
click at [380, 162] on input "35.95" at bounding box center [372, 159] width 57 height 22
type input "34.95"
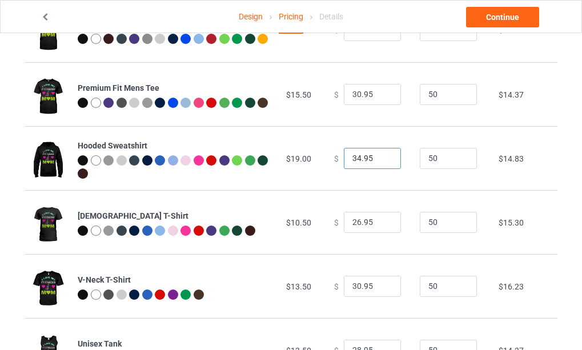
click at [380, 162] on input "34.95" at bounding box center [372, 159] width 57 height 22
type input "29.95"
click at [383, 289] on input "29.95" at bounding box center [372, 287] width 57 height 22
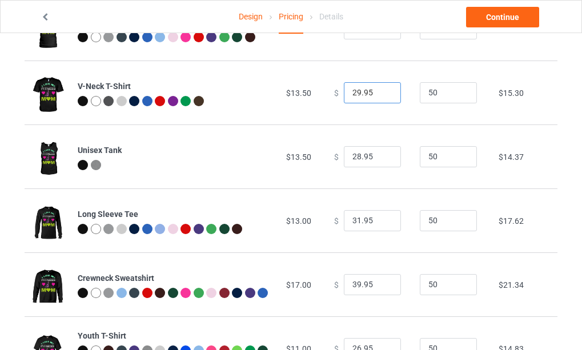
scroll to position [343, 0]
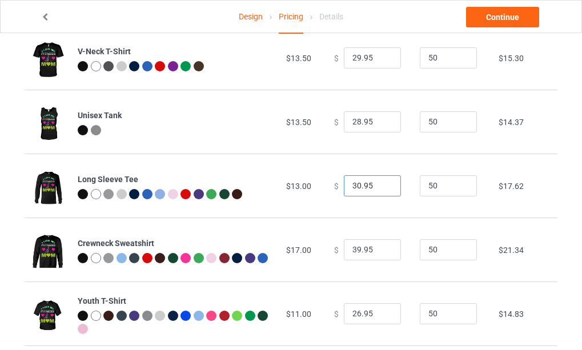
click at [381, 191] on input "30.95" at bounding box center [372, 186] width 57 height 22
click at [381, 191] on input "29.95" at bounding box center [372, 186] width 57 height 22
type input "28.95"
click at [381, 191] on input "28.95" at bounding box center [372, 186] width 57 height 22
click at [382, 254] on input "38.95" at bounding box center [372, 250] width 57 height 22
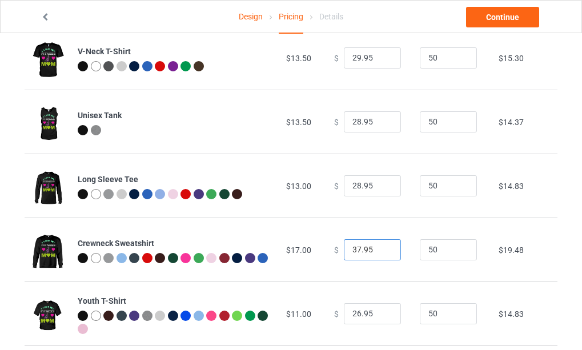
click at [382, 254] on input "37.95" at bounding box center [372, 250] width 57 height 22
click at [382, 254] on input "36.95" at bounding box center [372, 250] width 57 height 22
click at [382, 254] on input "35.95" at bounding box center [372, 250] width 57 height 22
click at [382, 254] on input "34.95" at bounding box center [372, 250] width 57 height 22
type input "33.95"
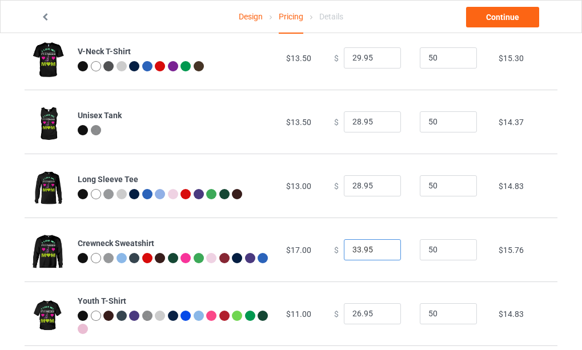
click at [382, 254] on input "33.95" at bounding box center [372, 250] width 57 height 22
click at [500, 14] on link "Continue" at bounding box center [502, 17] width 73 height 21
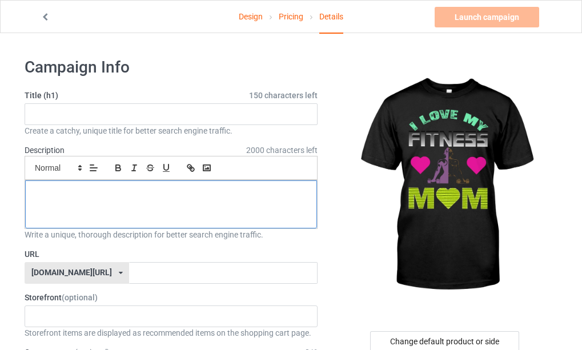
drag, startPoint x: 125, startPoint y: 199, endPoint x: 135, endPoint y: 209, distance: 14.1
click at [125, 199] on div at bounding box center [171, 205] width 292 height 48
click at [89, 194] on p at bounding box center [171, 193] width 274 height 11
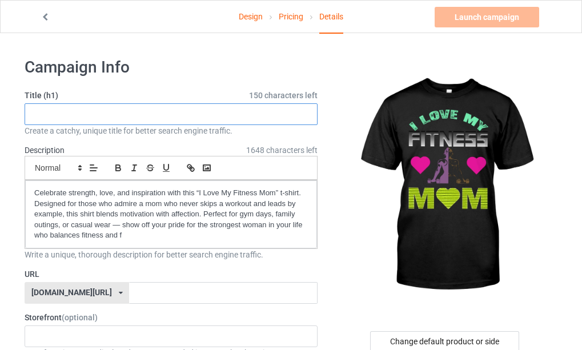
click at [63, 113] on input "text" at bounding box center [171, 114] width 293 height 22
type input "I love my fitness mom gym gymlover fitlife workout never give up"
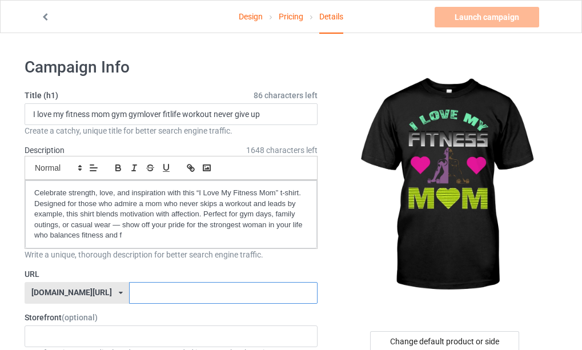
click at [137, 290] on input "text" at bounding box center [223, 293] width 188 height 22
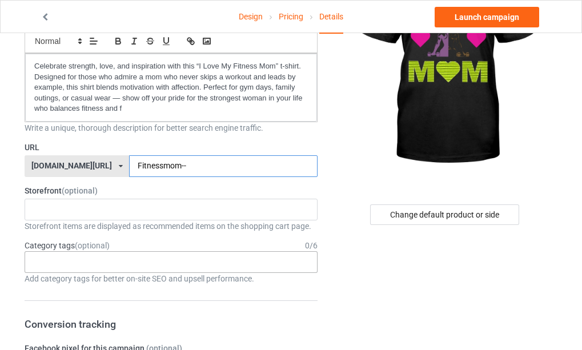
scroll to position [171, 0]
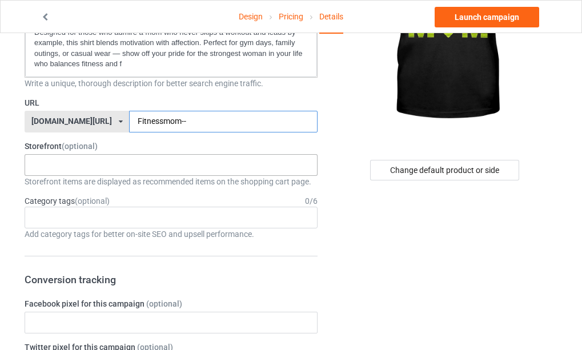
type input "Fitnessmom--"
click at [116, 166] on div "[DATE] T-shirt Father's love Best dad ever UNIQUE T-SHIRT GALLERY Unique T-shir…" at bounding box center [171, 165] width 293 height 22
click at [115, 166] on div "[DATE] T-shirt Father's love Best dad ever UNIQUE T-SHIRT GALLERY Unique T-shir…" at bounding box center [171, 165] width 293 height 22
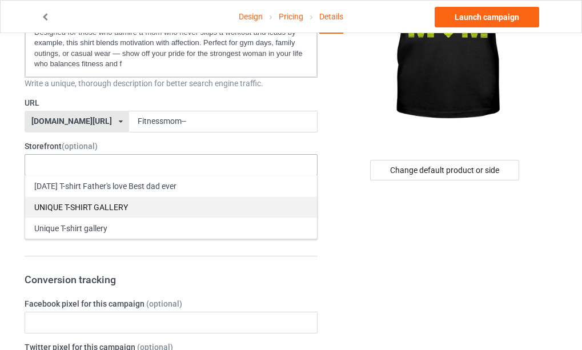
click at [70, 202] on div "UNIQUE T-SHIRT GALLERY" at bounding box center [171, 207] width 292 height 21
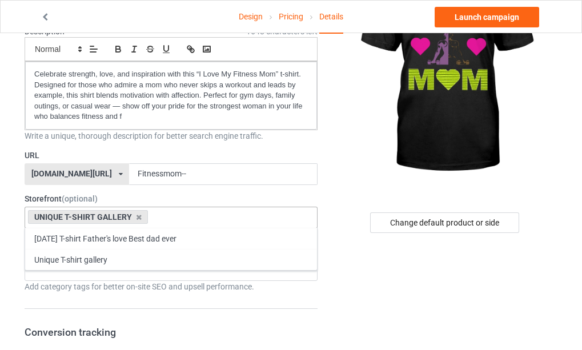
scroll to position [114, 0]
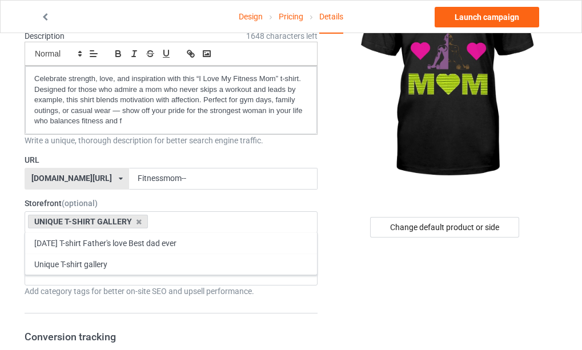
click at [140, 293] on div "Add category tags for better on-site SEO and upsell performance." at bounding box center [171, 291] width 293 height 11
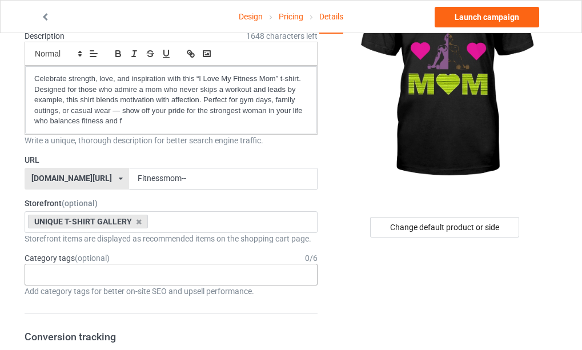
click at [146, 276] on div "Age > [DEMOGRAPHIC_DATA] > 1 Age > [DEMOGRAPHIC_DATA] Months > 1 Month Age > [D…" at bounding box center [171, 275] width 293 height 22
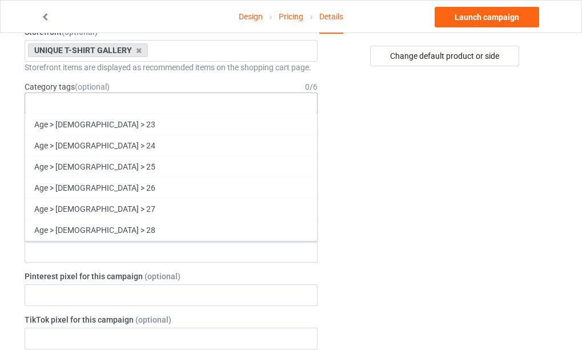
scroll to position [800, 0]
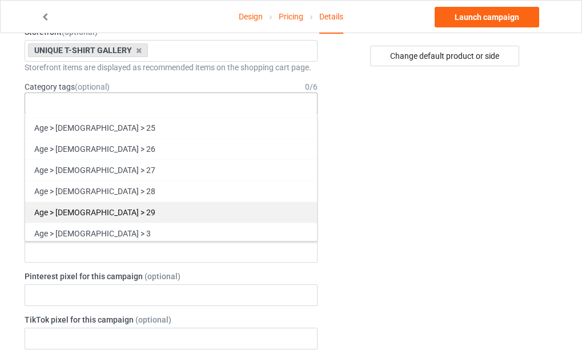
drag, startPoint x: 91, startPoint y: 212, endPoint x: 131, endPoint y: 187, distance: 46.7
click at [92, 212] on div "Age > [DEMOGRAPHIC_DATA] > 29" at bounding box center [171, 212] width 292 height 21
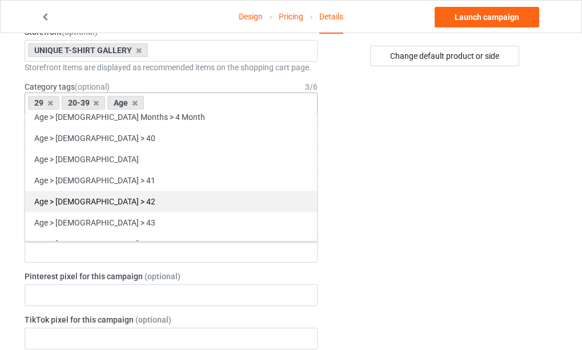
scroll to position [1178, 0]
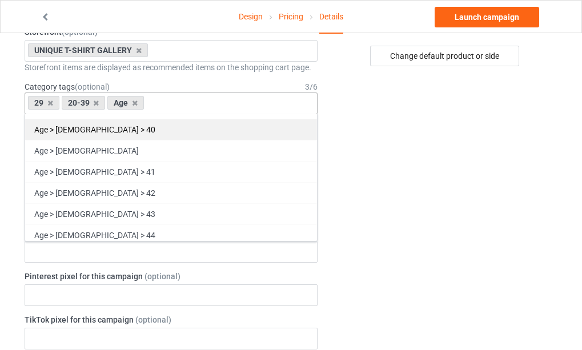
click at [79, 127] on div "Age > [DEMOGRAPHIC_DATA] > 40" at bounding box center [171, 129] width 292 height 21
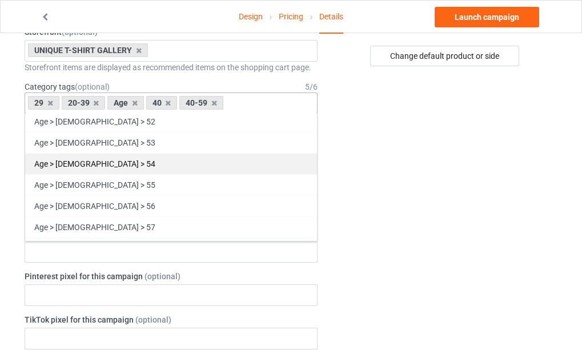
scroll to position [1464, 0]
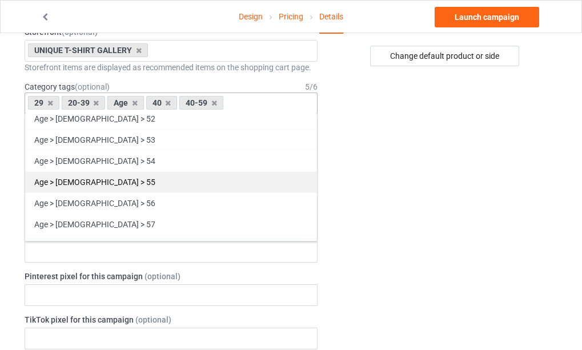
click at [96, 184] on div "Age > [DEMOGRAPHIC_DATA] > 55" at bounding box center [171, 181] width 292 height 21
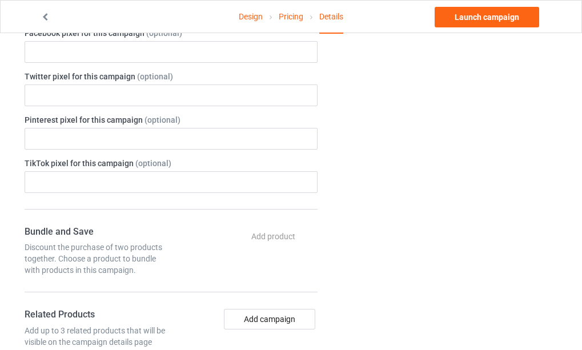
scroll to position [457, 0]
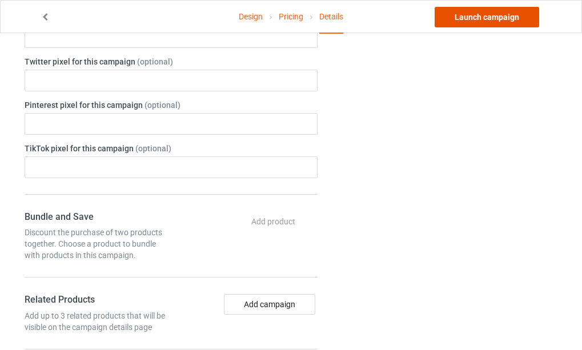
click at [490, 19] on link "Launch campaign" at bounding box center [487, 17] width 105 height 21
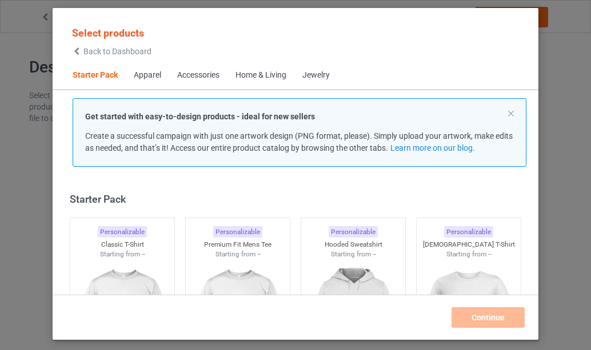
scroll to position [15, 0]
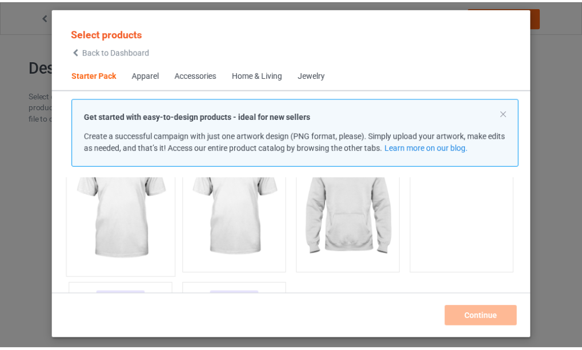
scroll to position [129, 0]
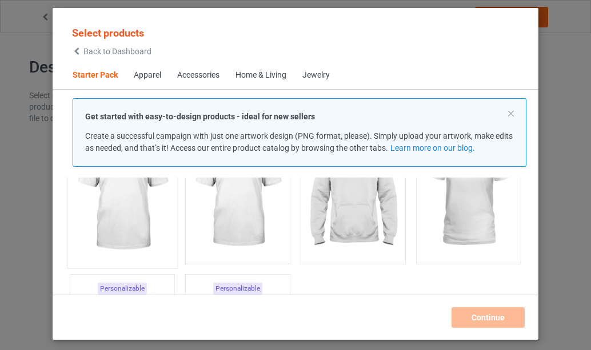
click at [127, 203] on img at bounding box center [122, 195] width 107 height 134
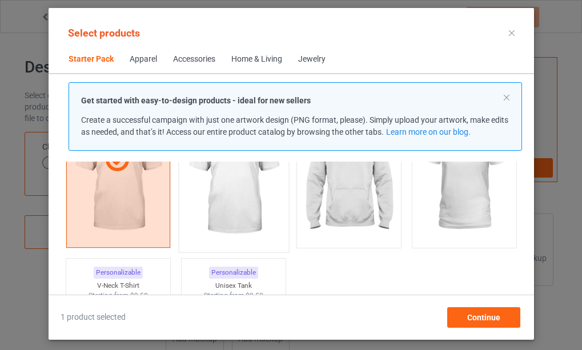
click at [234, 196] on img at bounding box center [232, 179] width 107 height 134
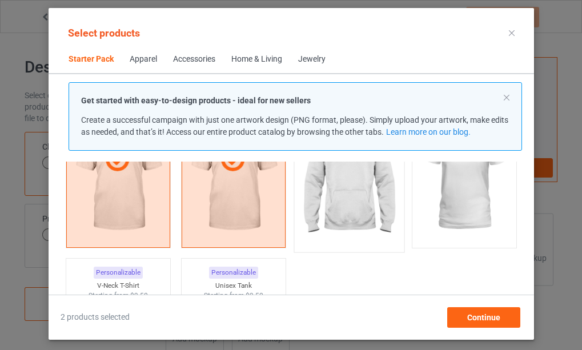
click at [356, 189] on img at bounding box center [348, 179] width 107 height 134
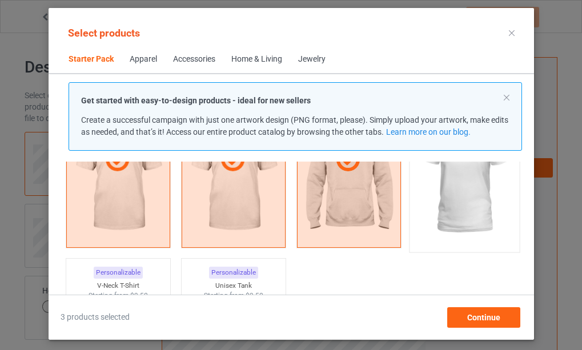
click at [455, 191] on img at bounding box center [463, 179] width 107 height 134
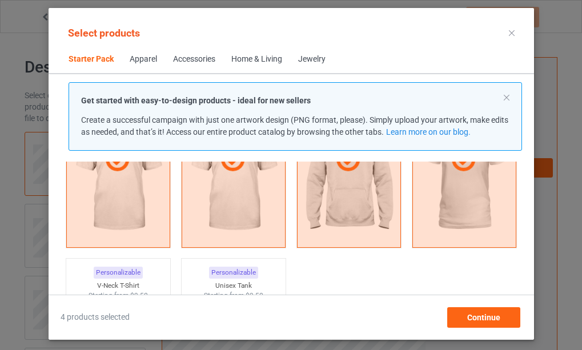
scroll to position [300, 0]
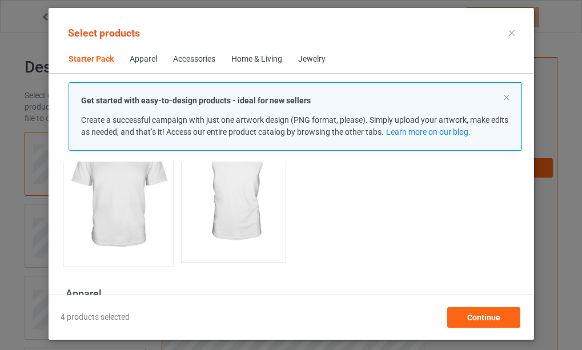
click at [126, 195] on img at bounding box center [117, 193] width 107 height 134
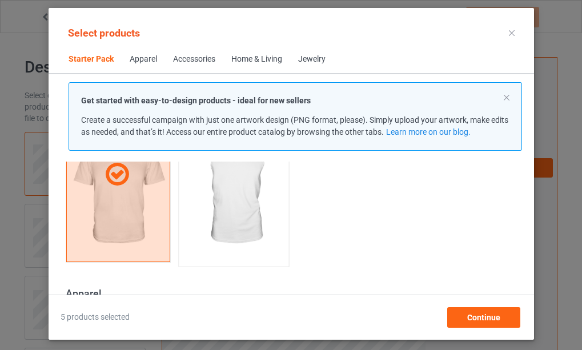
click at [229, 197] on img at bounding box center [232, 193] width 107 height 134
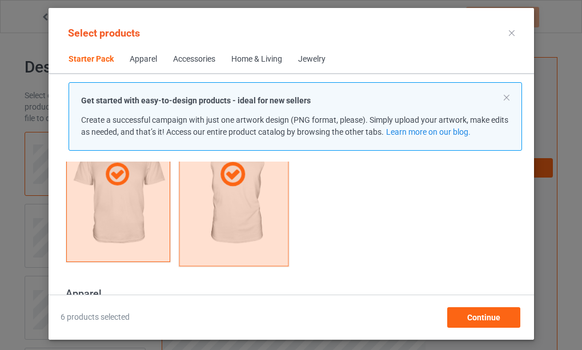
scroll to position [472, 0]
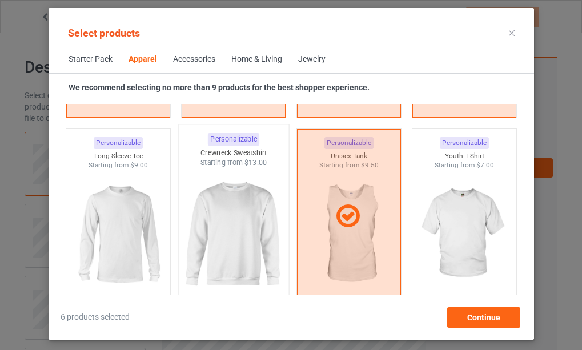
scroll to position [815, 0]
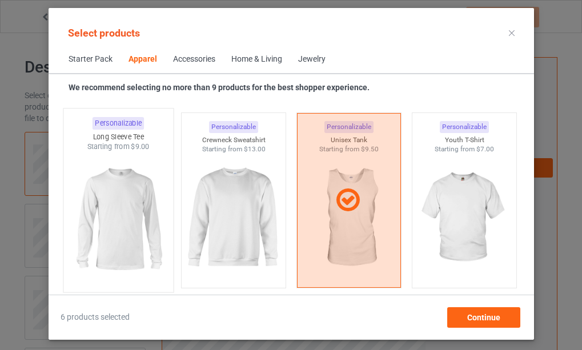
click at [130, 207] on img at bounding box center [117, 219] width 107 height 134
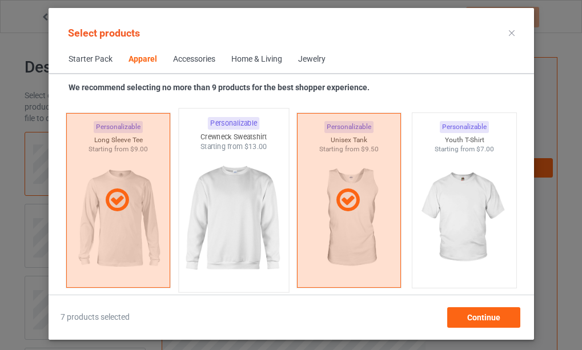
click at [215, 217] on img at bounding box center [232, 219] width 107 height 134
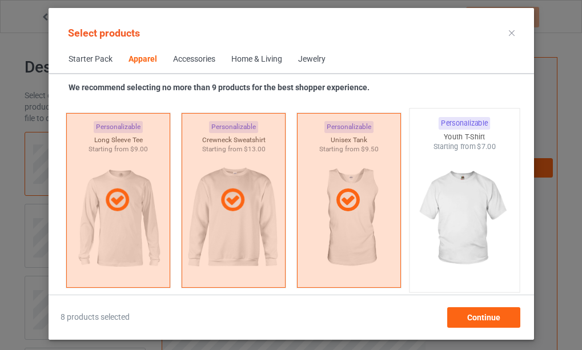
click at [467, 203] on img at bounding box center [463, 219] width 107 height 134
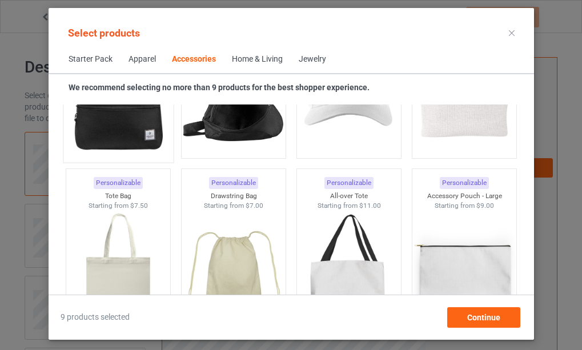
scroll to position [3499, 0]
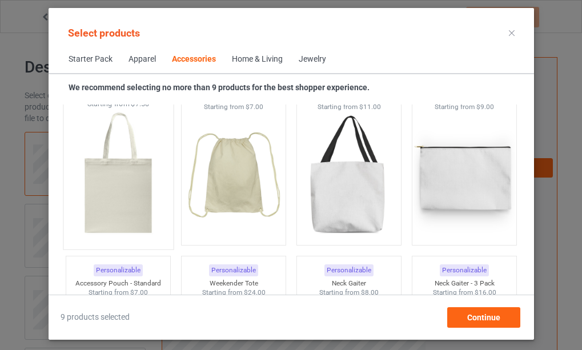
click at [121, 198] on img at bounding box center [117, 176] width 107 height 134
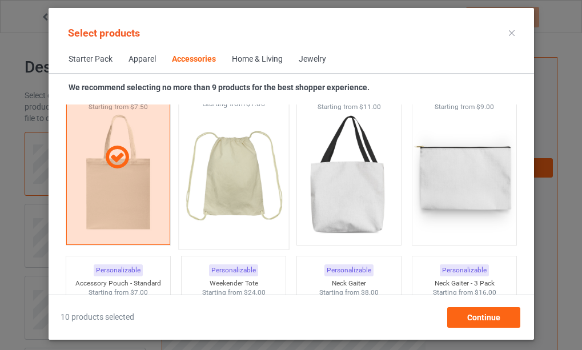
click at [226, 186] on img at bounding box center [232, 176] width 107 height 134
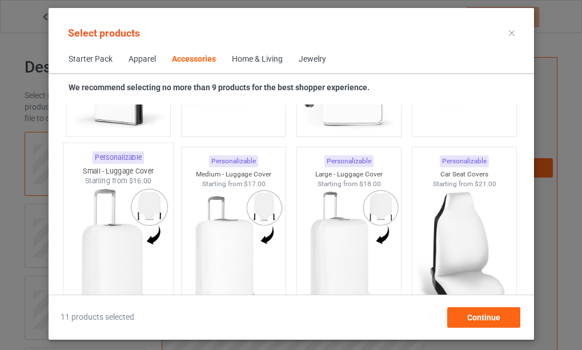
scroll to position [5099, 0]
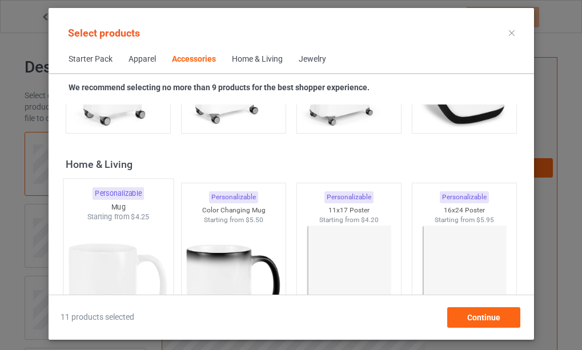
click at [98, 263] on img at bounding box center [117, 289] width 107 height 134
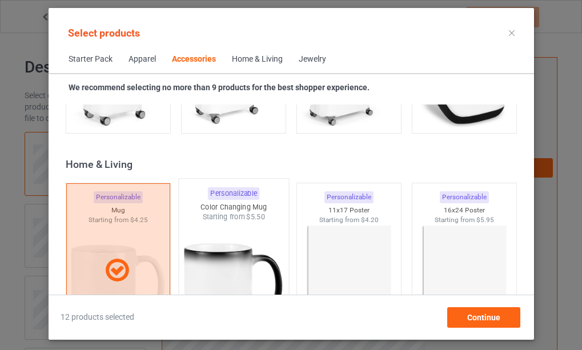
click at [225, 262] on img at bounding box center [232, 289] width 107 height 134
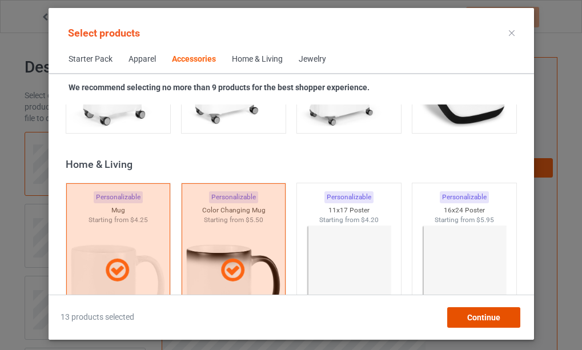
click at [481, 317] on span "Continue" at bounding box center [483, 317] width 33 height 9
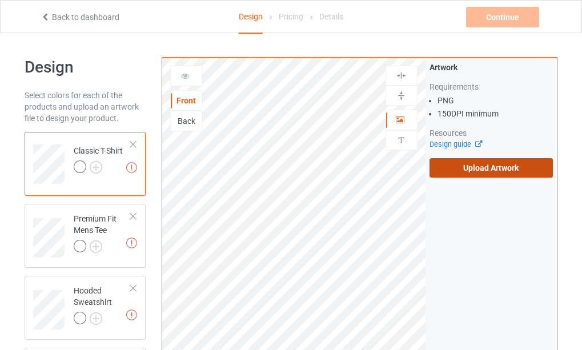
click at [487, 165] on label "Upload Artwork" at bounding box center [491, 167] width 123 height 19
click at [0, 0] on input "Upload Artwork" at bounding box center [0, 0] width 0 height 0
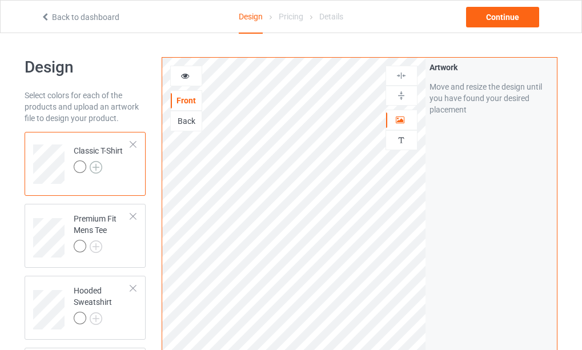
click at [94, 167] on img at bounding box center [96, 167] width 13 height 13
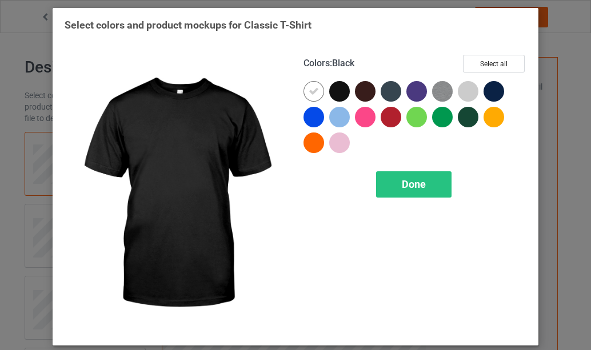
click at [340, 90] on div at bounding box center [339, 91] width 21 height 21
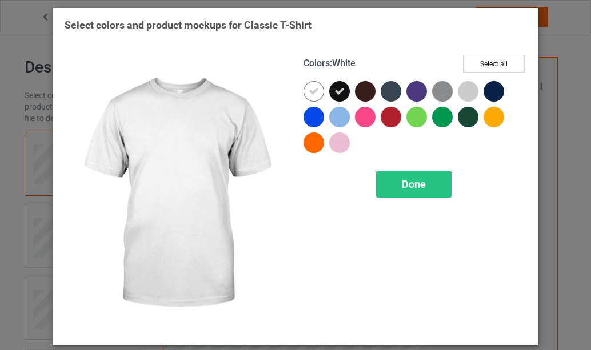
click at [308, 91] on icon at bounding box center [313, 91] width 10 height 10
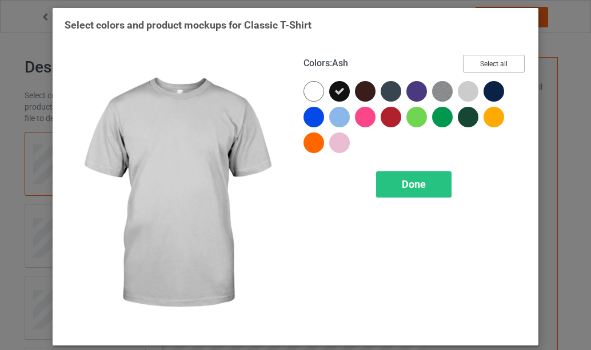
click at [481, 66] on button "Select all" at bounding box center [494, 64] width 62 height 18
click at [461, 97] on div at bounding box center [468, 91] width 21 height 21
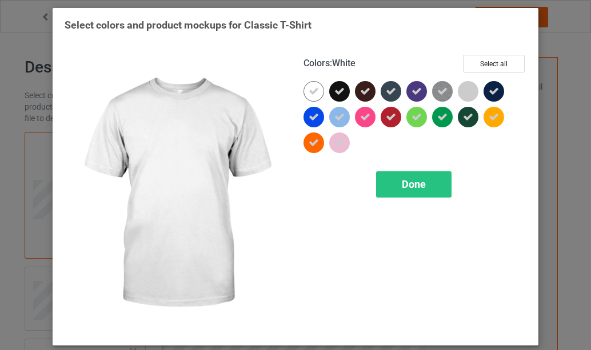
click at [311, 91] on icon at bounding box center [313, 91] width 10 height 10
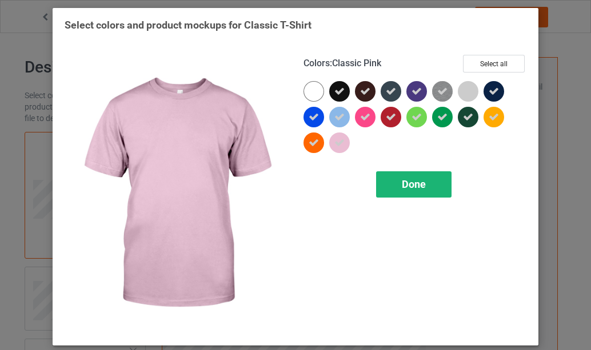
click at [409, 185] on span "Done" at bounding box center [414, 184] width 24 height 12
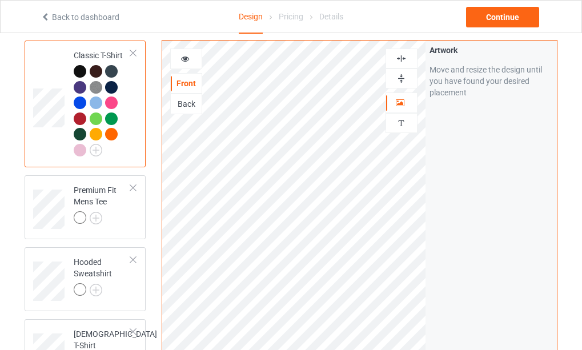
scroll to position [114, 0]
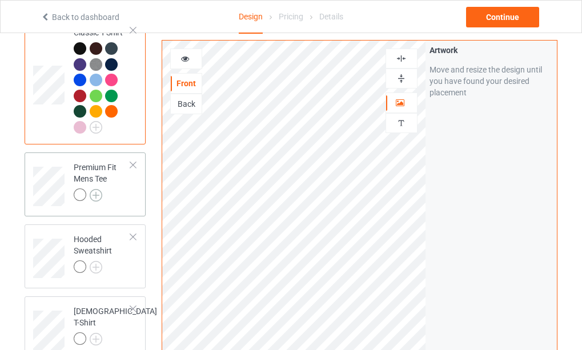
click at [97, 197] on img at bounding box center [96, 195] width 13 height 13
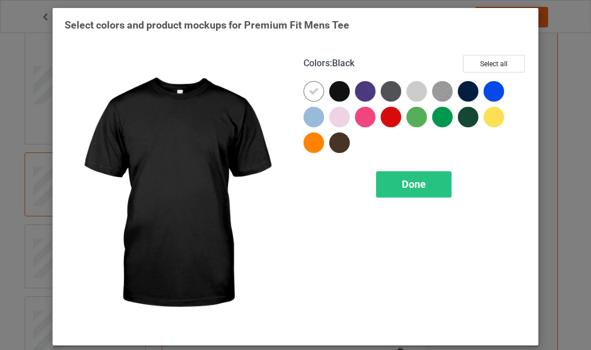
click at [340, 91] on div at bounding box center [339, 91] width 21 height 21
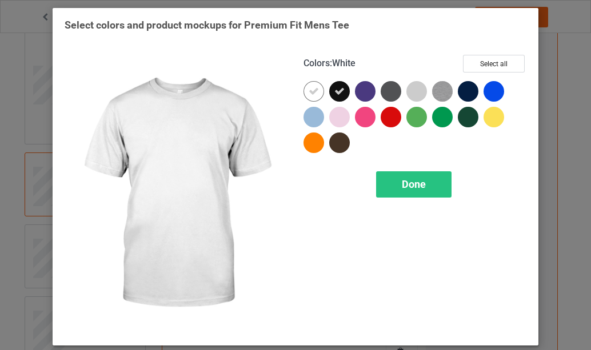
click at [311, 91] on icon at bounding box center [313, 91] width 10 height 10
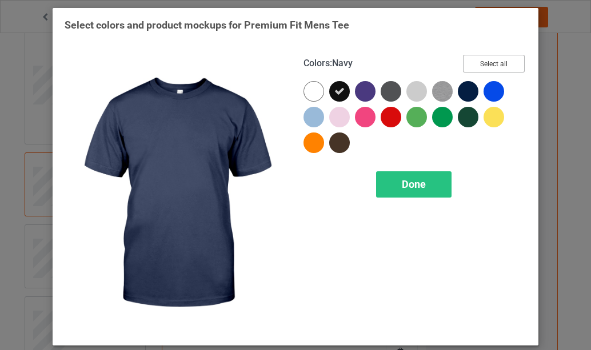
click at [491, 67] on button "Select all" at bounding box center [494, 64] width 62 height 18
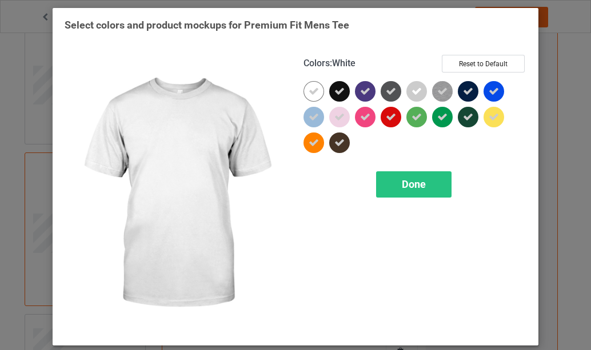
click at [309, 94] on icon at bounding box center [313, 91] width 10 height 10
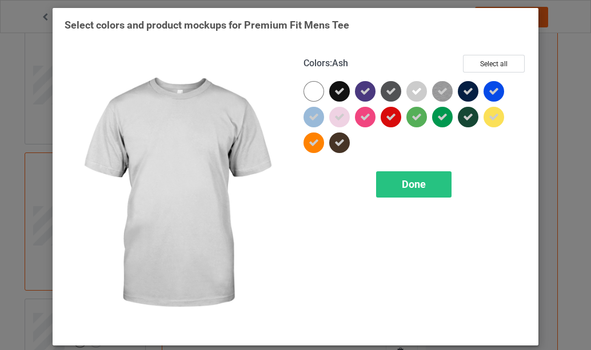
click at [419, 91] on div at bounding box center [416, 91] width 21 height 21
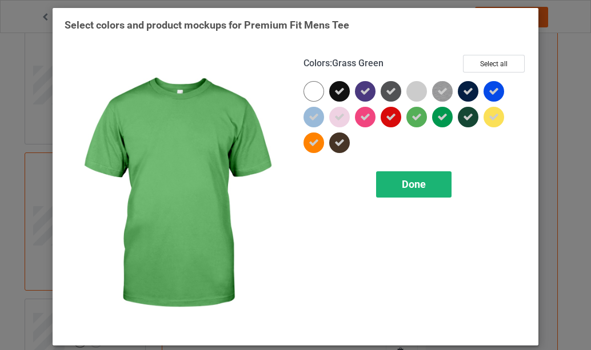
click at [406, 185] on span "Done" at bounding box center [414, 184] width 24 height 12
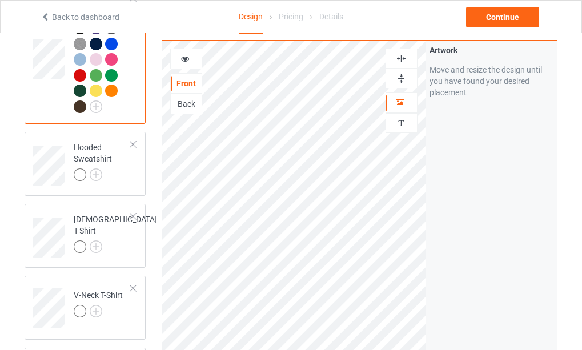
scroll to position [286, 0]
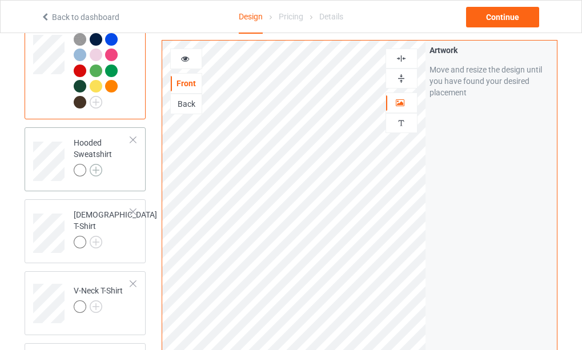
click at [98, 171] on img at bounding box center [96, 170] width 13 height 13
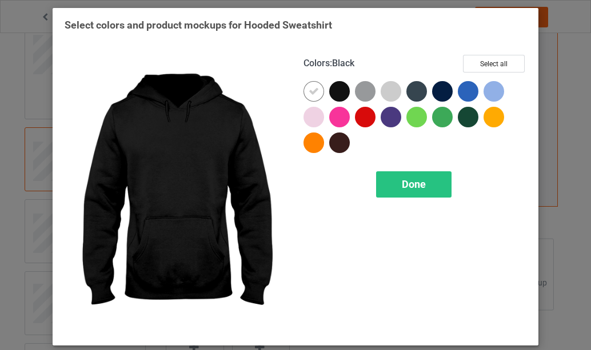
click at [336, 91] on div at bounding box center [339, 91] width 21 height 21
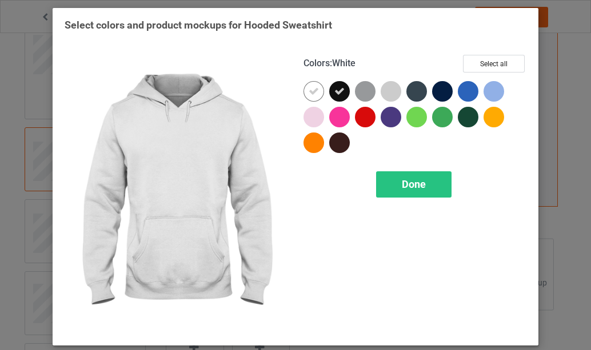
click at [310, 93] on icon at bounding box center [313, 91] width 10 height 10
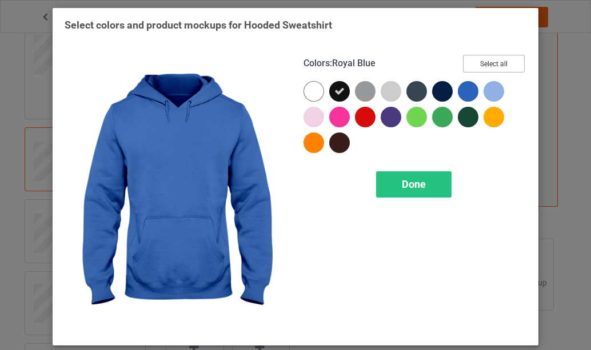
click at [488, 63] on button "Select all" at bounding box center [494, 64] width 62 height 18
click at [463, 91] on icon at bounding box center [468, 91] width 10 height 10
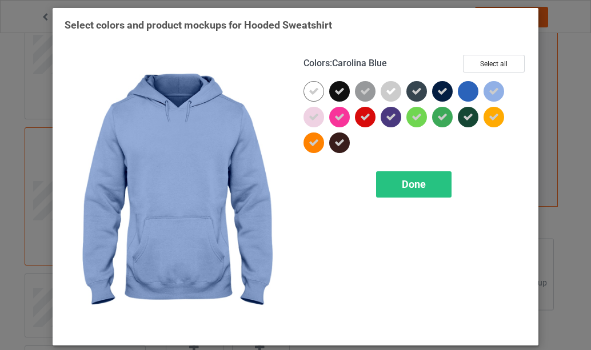
click at [492, 90] on icon at bounding box center [493, 91] width 10 height 10
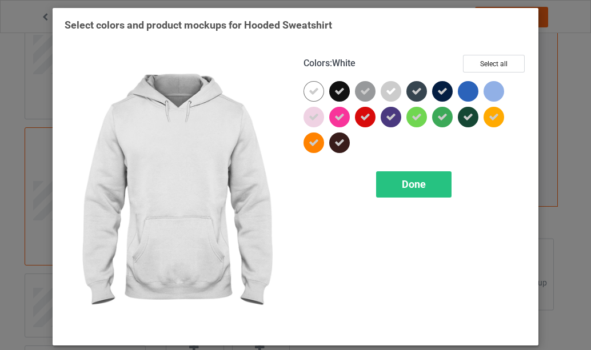
click at [303, 92] on div at bounding box center [313, 91] width 21 height 21
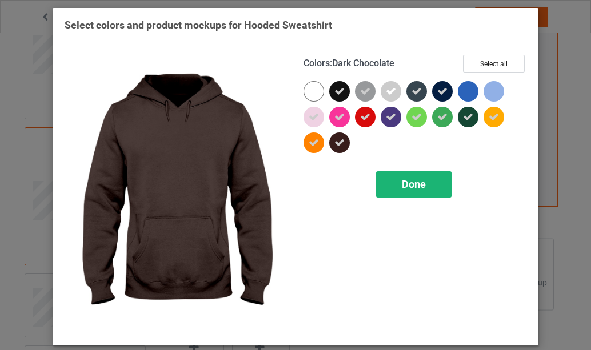
click at [407, 186] on span "Done" at bounding box center [414, 184] width 24 height 12
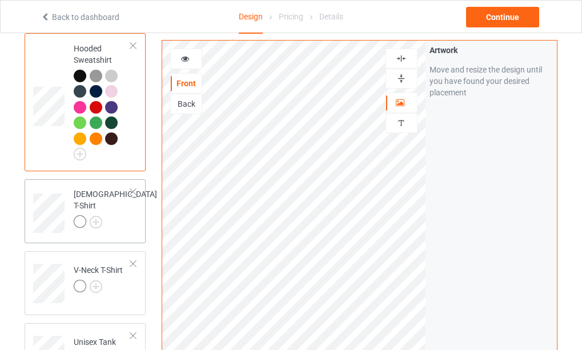
scroll to position [400, 0]
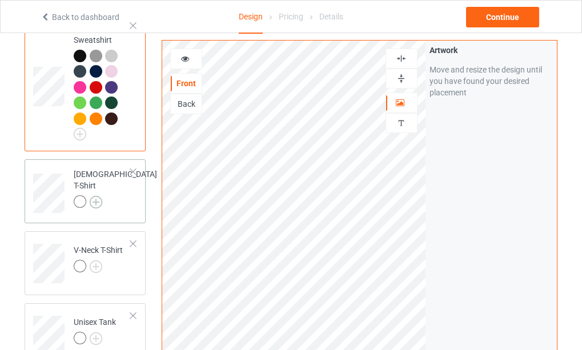
click at [93, 196] on img at bounding box center [96, 202] width 13 height 13
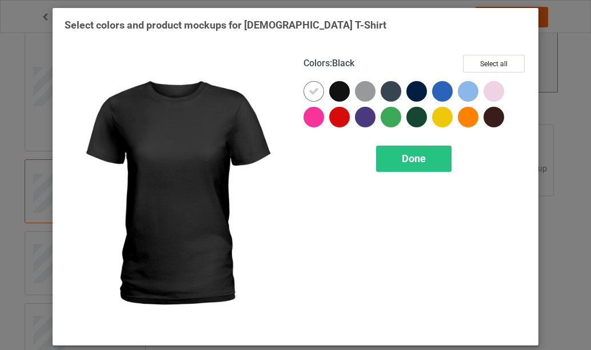
click at [338, 93] on div at bounding box center [339, 91] width 21 height 21
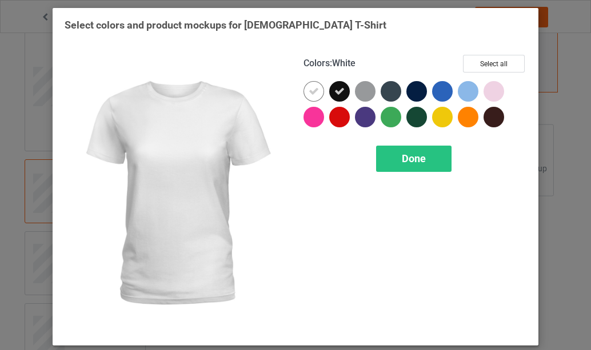
drag, startPoint x: 310, startPoint y: 92, endPoint x: 345, endPoint y: 95, distance: 35.0
click at [312, 92] on icon at bounding box center [313, 91] width 10 height 10
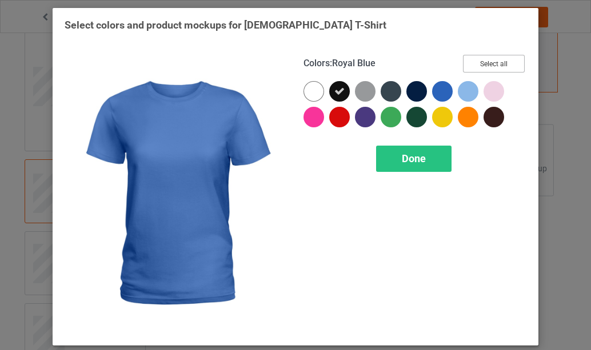
drag, startPoint x: 478, startPoint y: 66, endPoint x: 443, endPoint y: 94, distance: 44.7
click at [480, 66] on button "Select all" at bounding box center [494, 64] width 62 height 18
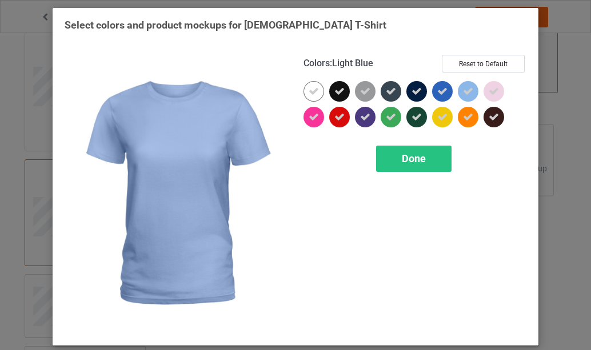
click at [465, 91] on icon at bounding box center [468, 91] width 10 height 10
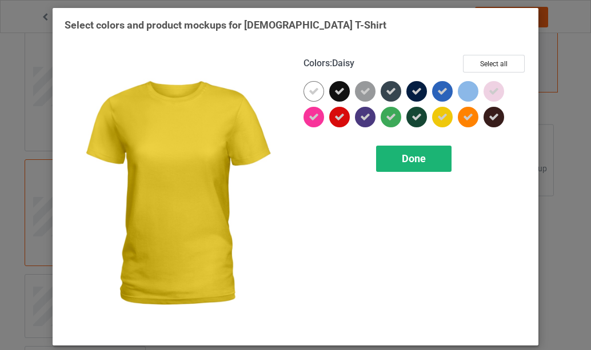
click at [407, 159] on span "Done" at bounding box center [414, 159] width 24 height 12
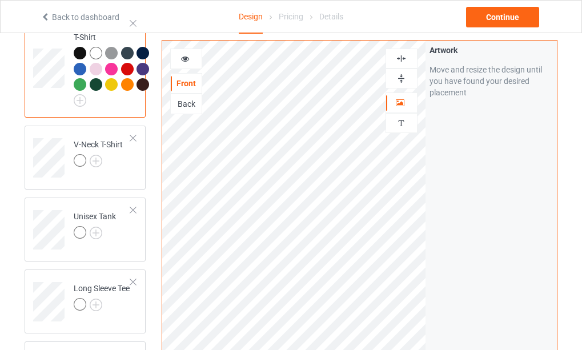
scroll to position [571, 0]
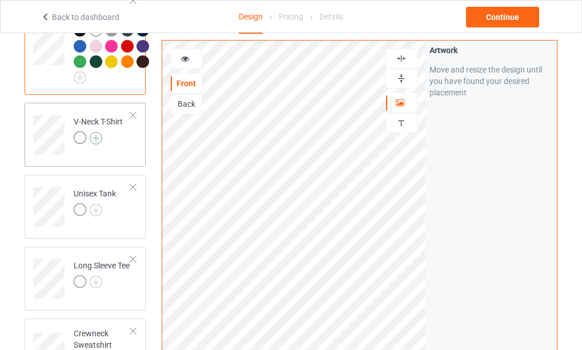
click at [97, 145] on img at bounding box center [96, 138] width 13 height 13
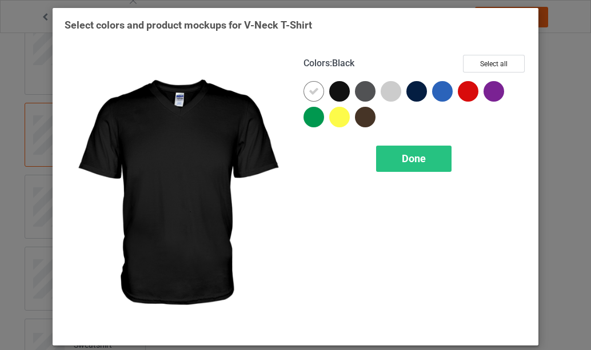
click at [338, 95] on div at bounding box center [339, 91] width 21 height 21
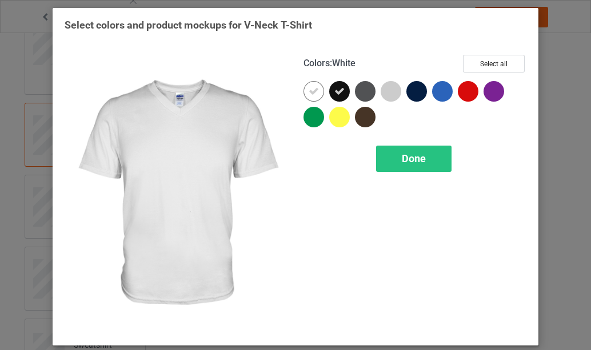
click at [308, 97] on icon at bounding box center [313, 91] width 10 height 10
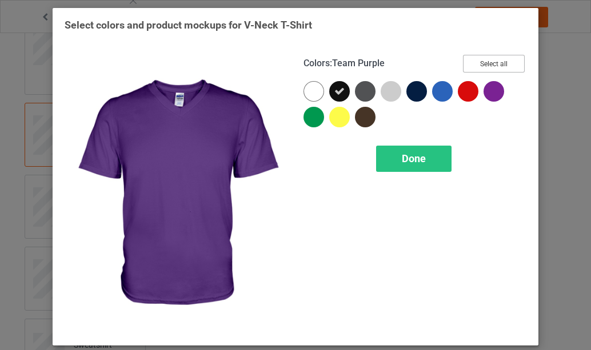
click at [490, 65] on button "Select all" at bounding box center [494, 64] width 62 height 18
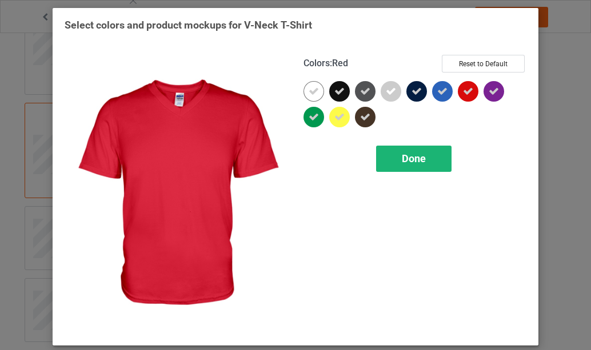
click at [410, 161] on span "Done" at bounding box center [414, 159] width 24 height 12
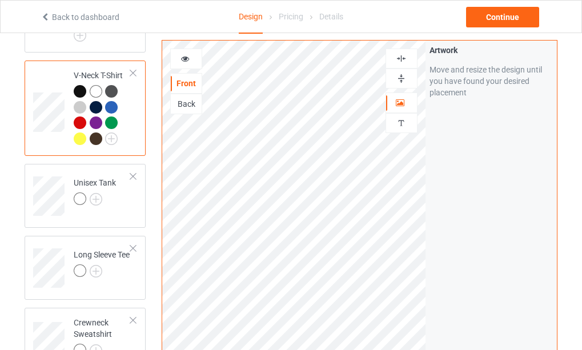
scroll to position [628, 0]
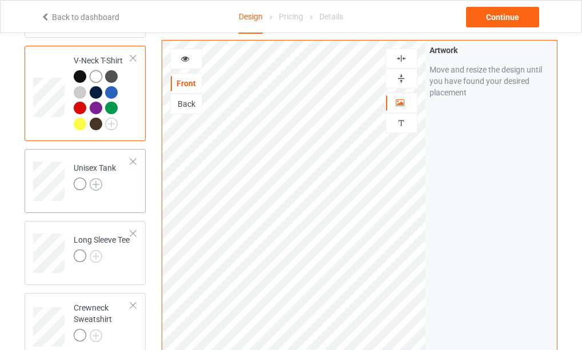
click at [97, 191] on img at bounding box center [96, 184] width 13 height 13
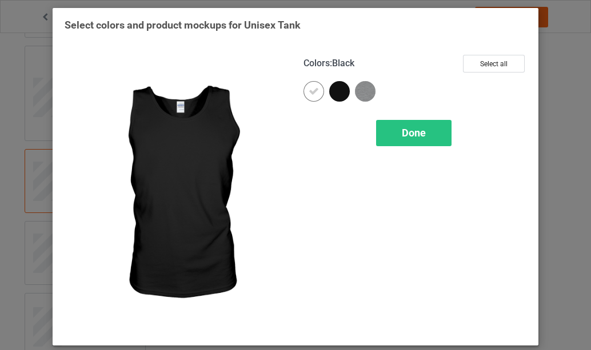
click at [337, 94] on div at bounding box center [339, 91] width 21 height 21
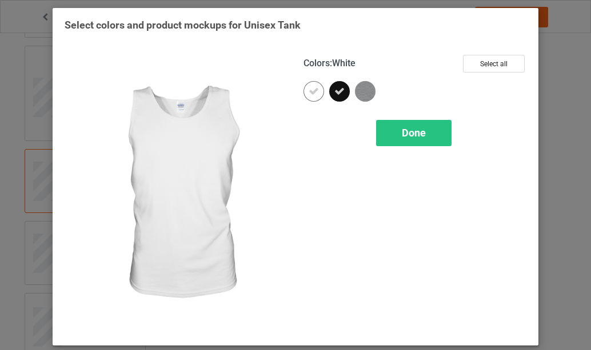
drag, startPoint x: 306, startPoint y: 95, endPoint x: 345, endPoint y: 96, distance: 39.4
click at [308, 95] on icon at bounding box center [313, 91] width 10 height 10
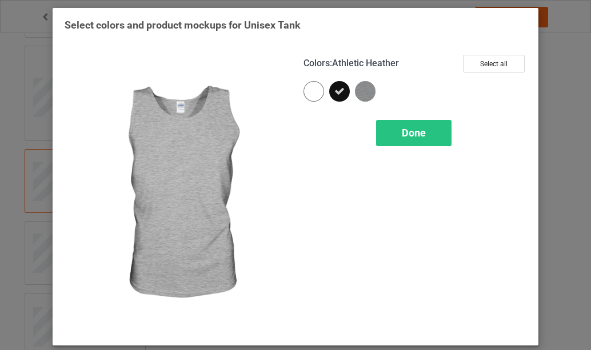
drag, startPoint x: 360, startPoint y: 91, endPoint x: 367, endPoint y: 103, distance: 14.1
click at [361, 91] on img at bounding box center [365, 91] width 21 height 21
drag, startPoint x: 410, startPoint y: 135, endPoint x: 385, endPoint y: 135, distance: 25.1
click at [410, 134] on span "Done" at bounding box center [414, 133] width 24 height 12
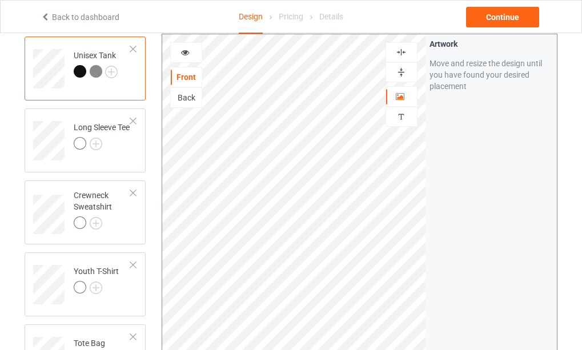
scroll to position [743, 0]
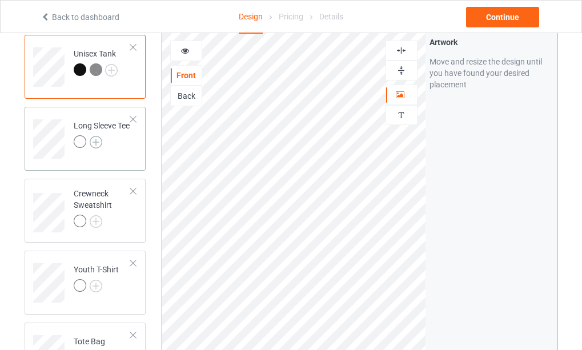
click at [97, 149] on img at bounding box center [96, 142] width 13 height 13
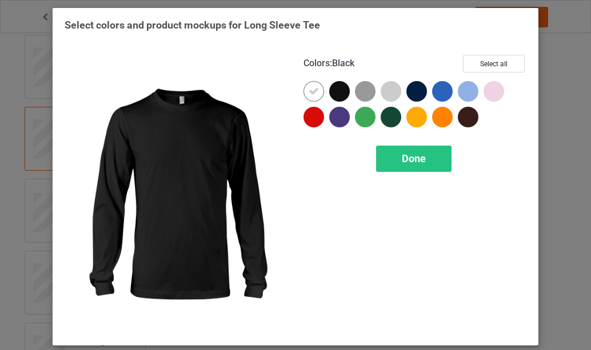
click at [336, 91] on div at bounding box center [339, 91] width 21 height 21
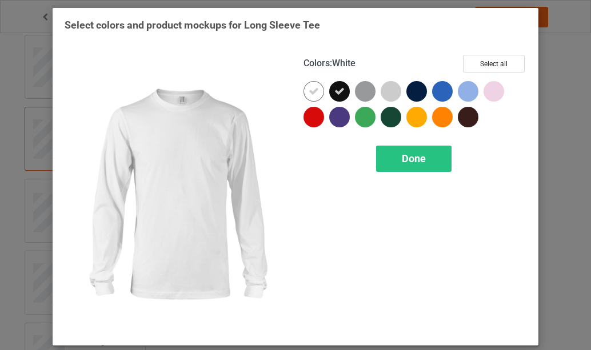
click at [310, 98] on div at bounding box center [313, 91] width 21 height 21
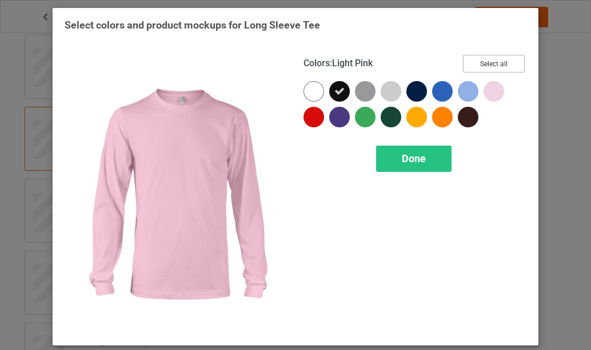
click at [488, 66] on button "Select all" at bounding box center [494, 64] width 62 height 18
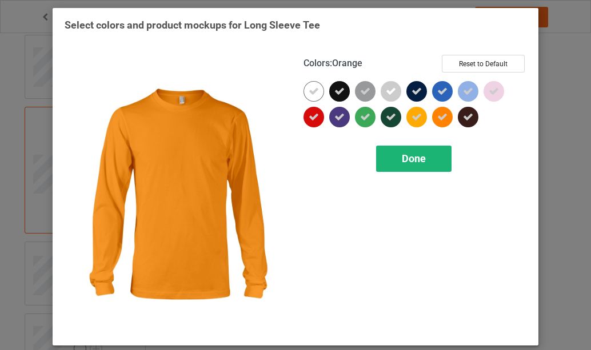
click at [406, 159] on span "Done" at bounding box center [414, 159] width 24 height 12
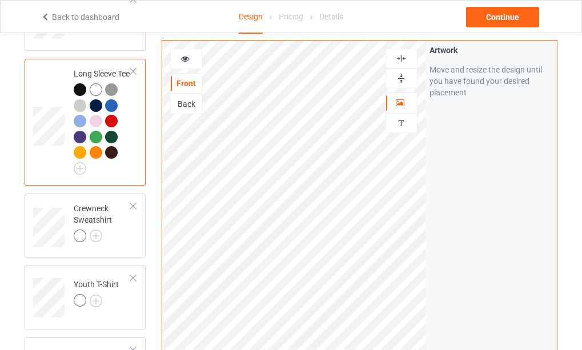
scroll to position [857, 0]
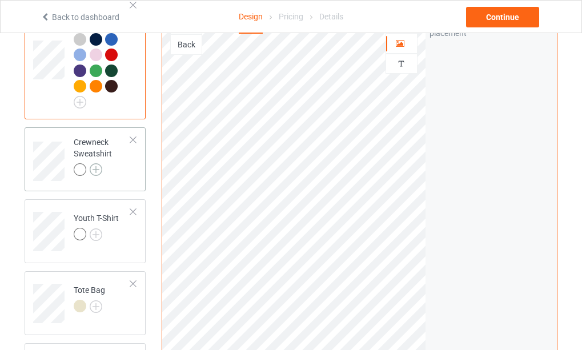
click at [94, 176] on img at bounding box center [96, 169] width 13 height 13
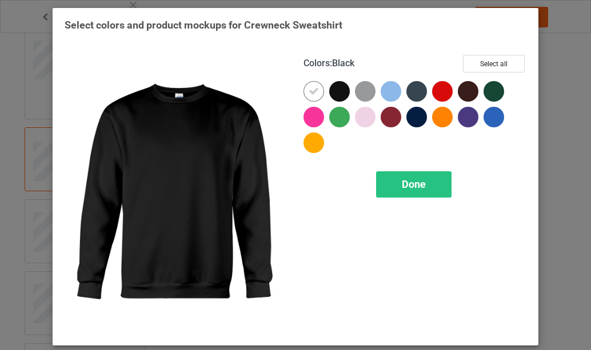
click at [335, 93] on div at bounding box center [339, 91] width 21 height 21
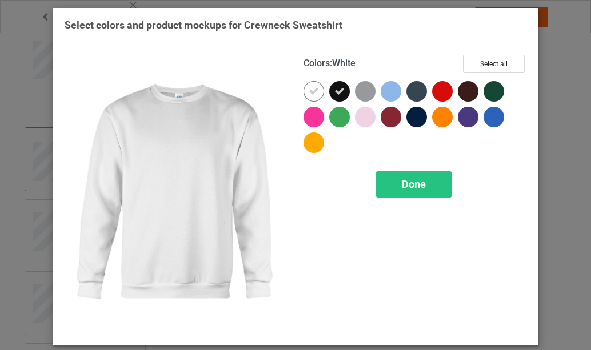
click at [312, 94] on icon at bounding box center [313, 91] width 10 height 10
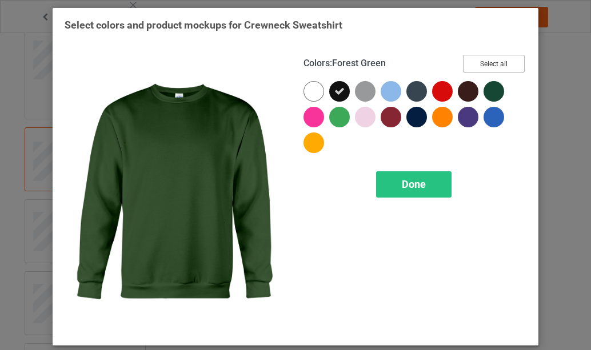
click at [496, 66] on button "Select all" at bounding box center [494, 64] width 62 height 18
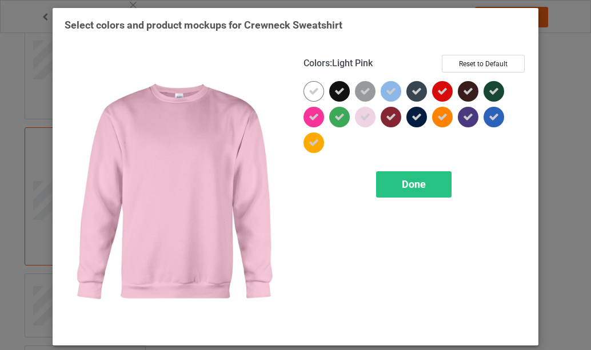
click at [360, 119] on icon at bounding box center [365, 117] width 10 height 10
click at [412, 183] on span "Done" at bounding box center [414, 184] width 24 height 12
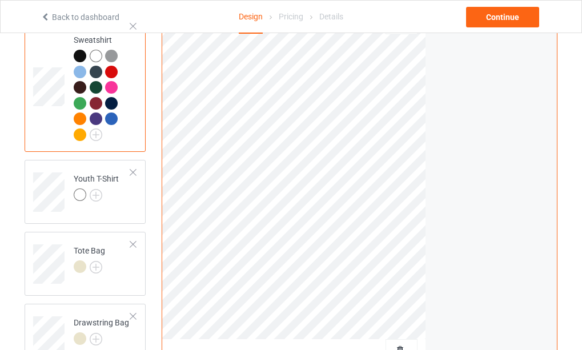
scroll to position [971, 0]
click at [94, 201] on img at bounding box center [96, 195] width 13 height 13
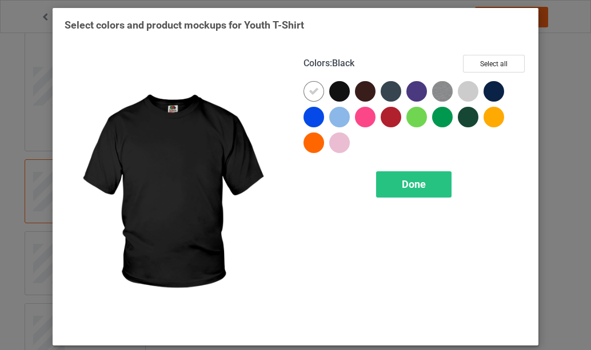
click at [337, 93] on div at bounding box center [339, 91] width 21 height 21
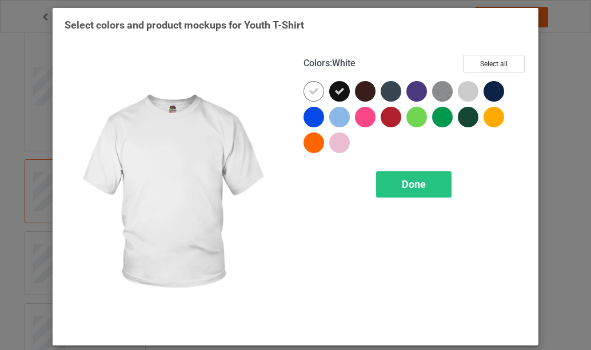
click at [311, 94] on icon at bounding box center [313, 91] width 10 height 10
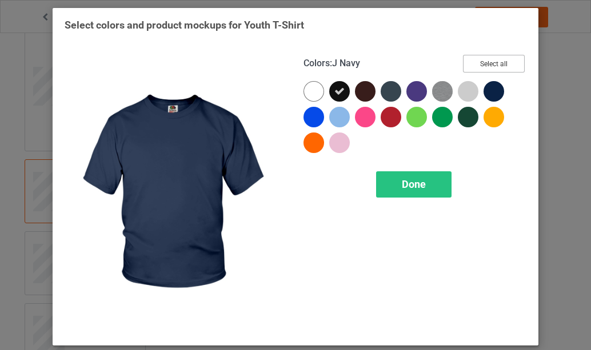
click at [492, 66] on button "Select all" at bounding box center [494, 64] width 62 height 18
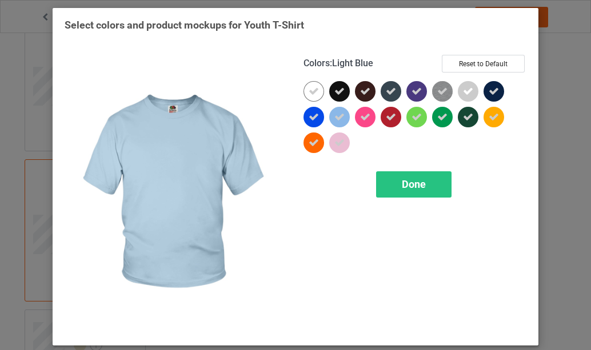
click at [336, 119] on icon at bounding box center [339, 117] width 10 height 10
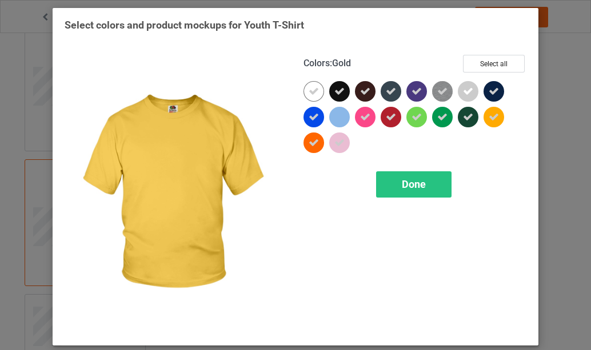
click at [489, 120] on icon at bounding box center [493, 117] width 10 height 10
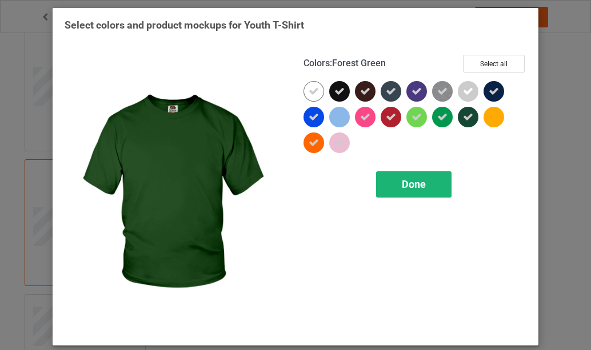
click at [413, 183] on span "Done" at bounding box center [414, 184] width 24 height 12
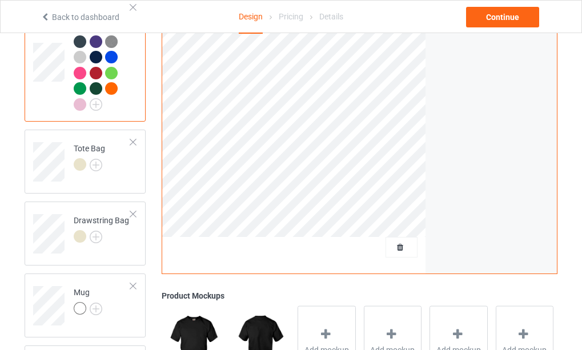
scroll to position [1143, 0]
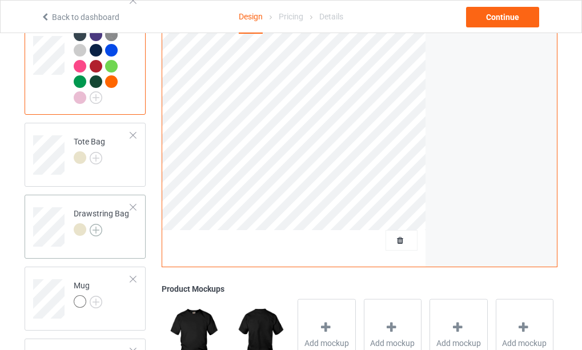
click at [94, 236] on img at bounding box center [96, 230] width 13 height 13
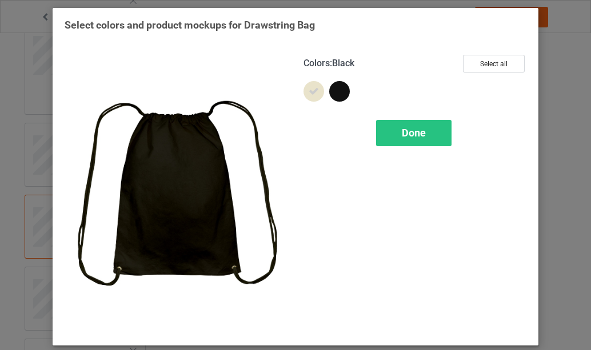
click at [334, 90] on div at bounding box center [339, 91] width 21 height 21
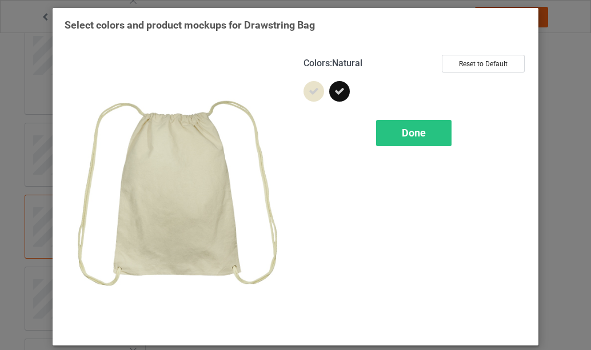
click at [312, 91] on icon at bounding box center [313, 91] width 10 height 10
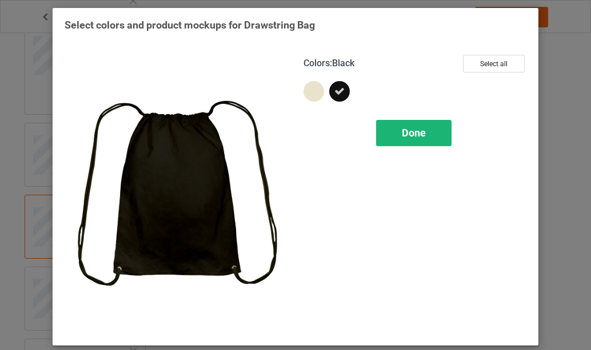
click at [404, 131] on span "Done" at bounding box center [414, 133] width 24 height 12
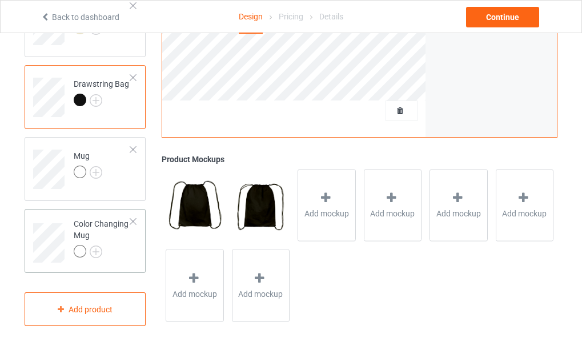
scroll to position [1309, 0]
click at [95, 170] on img at bounding box center [96, 172] width 13 height 13
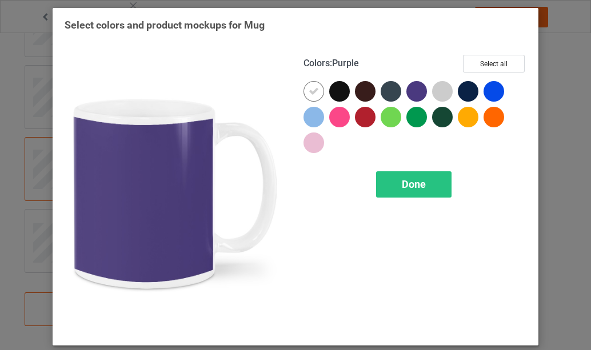
click at [412, 90] on div at bounding box center [416, 91] width 21 height 21
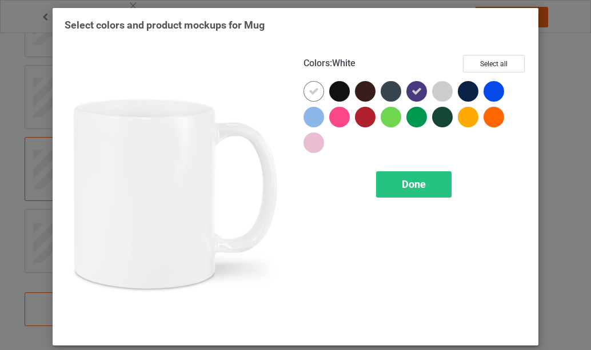
drag, startPoint x: 308, startPoint y: 94, endPoint x: 367, endPoint y: 139, distance: 75.0
click at [308, 93] on icon at bounding box center [313, 91] width 10 height 10
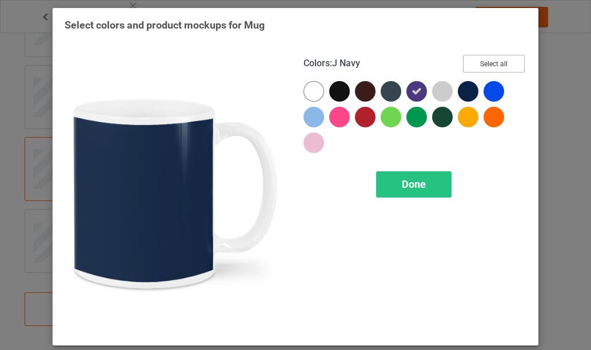
click at [490, 64] on button "Select all" at bounding box center [494, 64] width 62 height 18
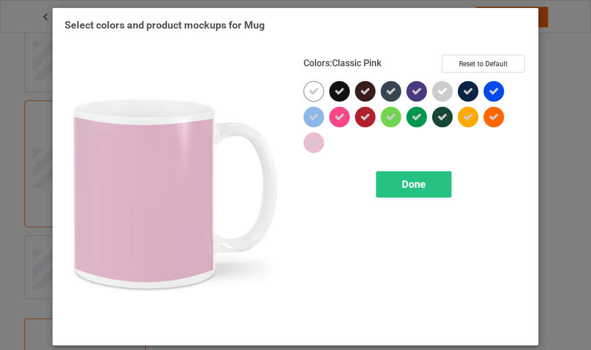
click at [311, 146] on icon at bounding box center [313, 143] width 10 height 10
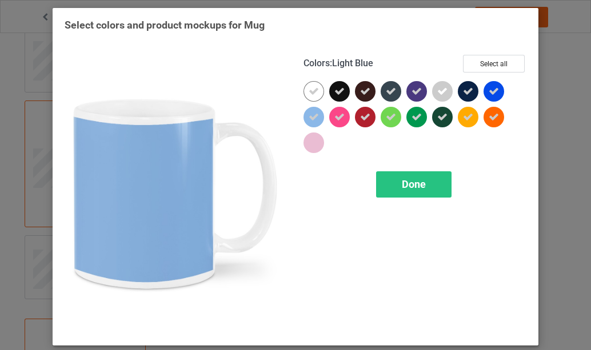
click at [308, 120] on icon at bounding box center [313, 117] width 10 height 10
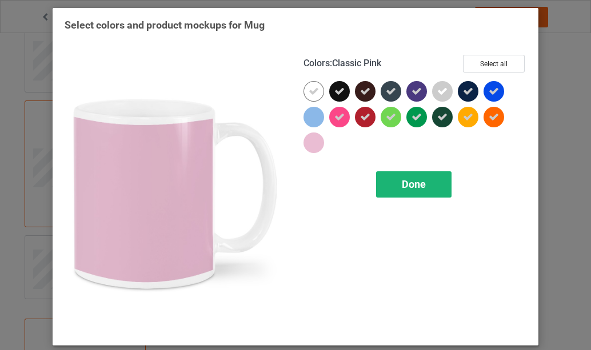
click at [404, 187] on span "Done" at bounding box center [414, 184] width 24 height 12
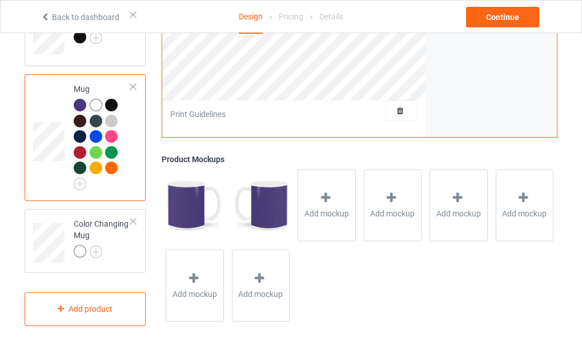
scroll to position [1372, 0]
click at [97, 252] on img at bounding box center [96, 252] width 13 height 13
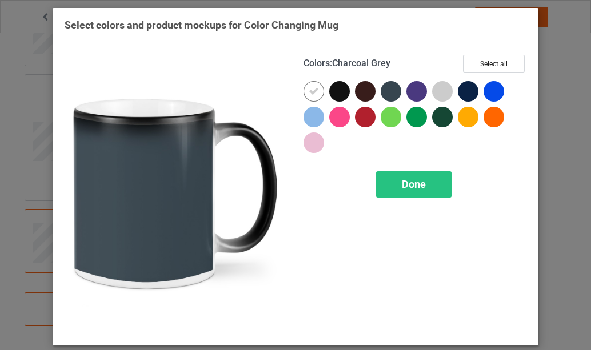
click at [388, 91] on div at bounding box center [390, 91] width 21 height 21
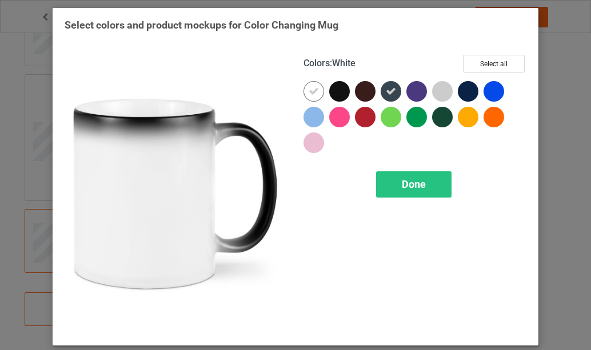
click at [312, 89] on icon at bounding box center [313, 91] width 10 height 10
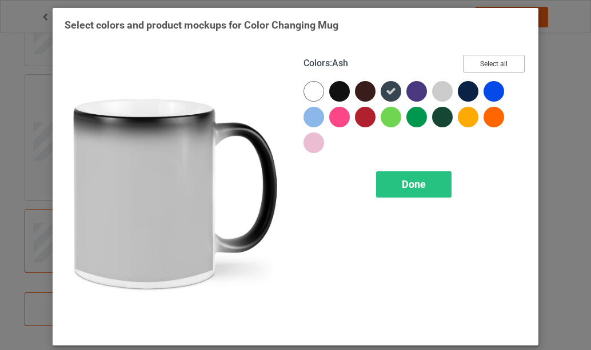
click at [480, 66] on button "Select all" at bounding box center [494, 64] width 62 height 18
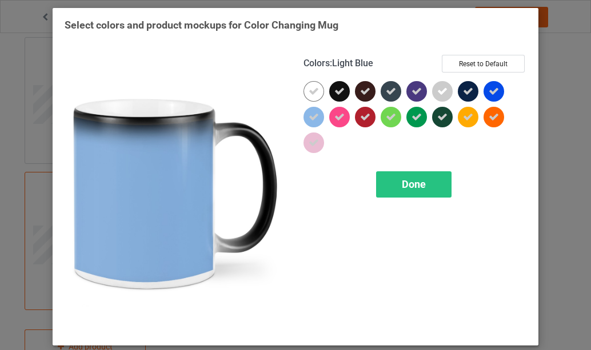
click at [308, 115] on icon at bounding box center [313, 117] width 10 height 10
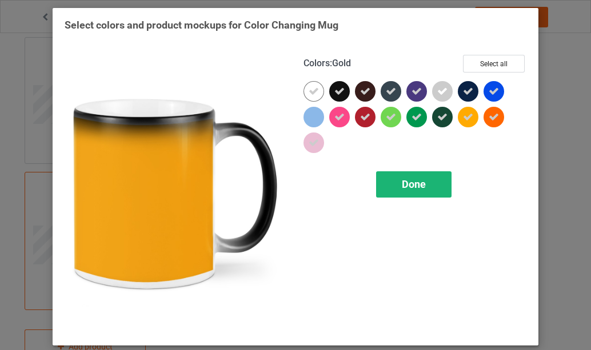
click at [407, 183] on span "Done" at bounding box center [414, 184] width 24 height 12
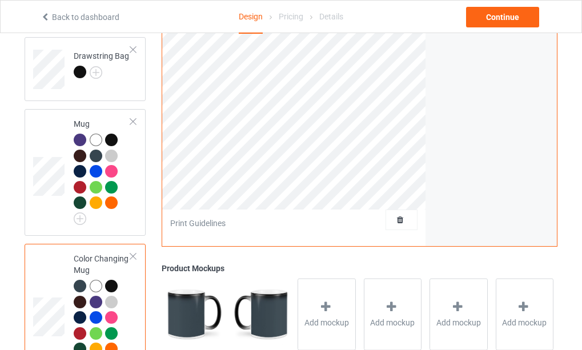
scroll to position [1201, 0]
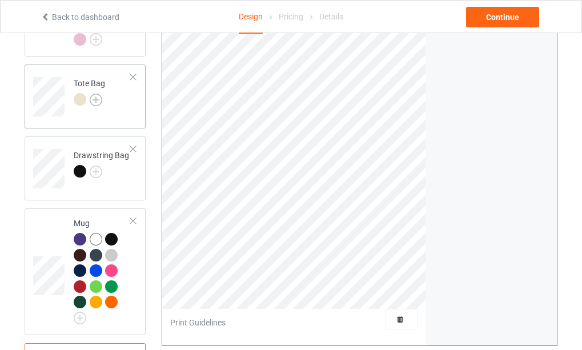
click at [98, 106] on img at bounding box center [96, 100] width 13 height 13
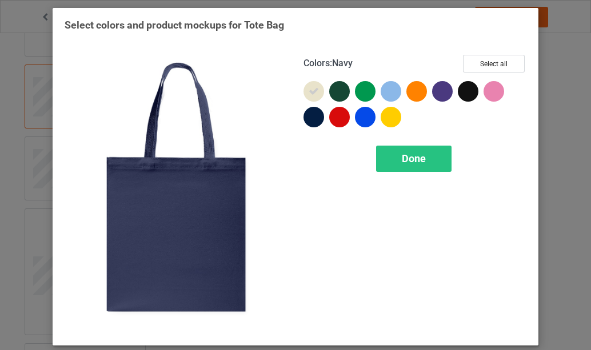
click at [305, 119] on div at bounding box center [313, 117] width 21 height 21
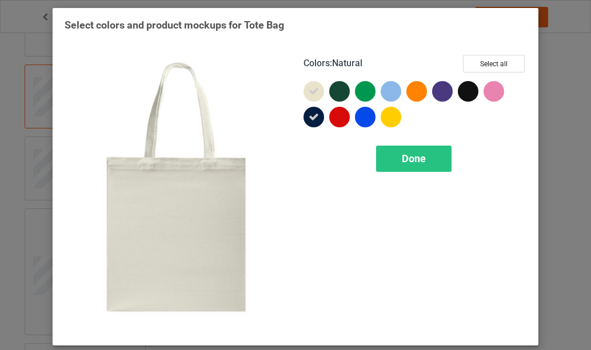
drag, startPoint x: 306, startPoint y: 92, endPoint x: 350, endPoint y: 98, distance: 45.0
click at [308, 91] on icon at bounding box center [313, 91] width 10 height 10
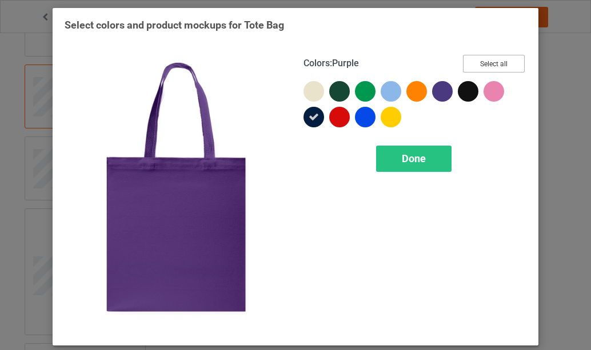
click at [492, 62] on button "Select all" at bounding box center [494, 64] width 62 height 18
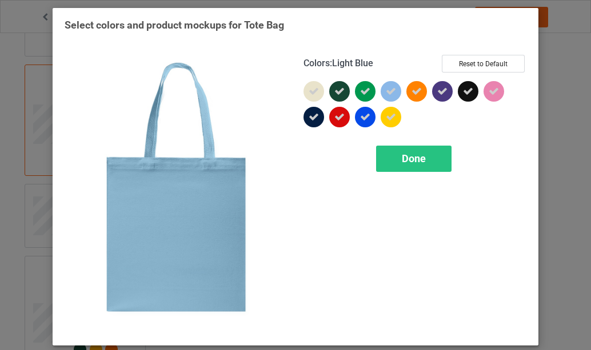
click at [388, 94] on icon at bounding box center [391, 91] width 10 height 10
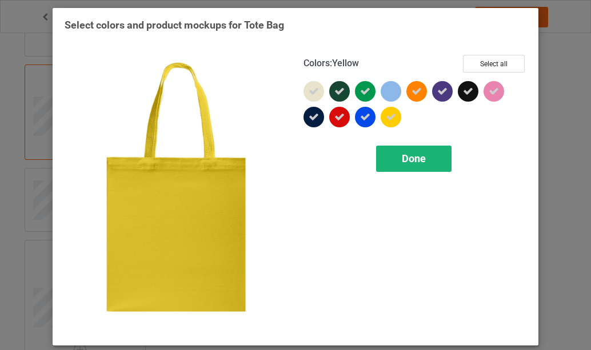
click at [406, 159] on span "Done" at bounding box center [414, 159] width 24 height 12
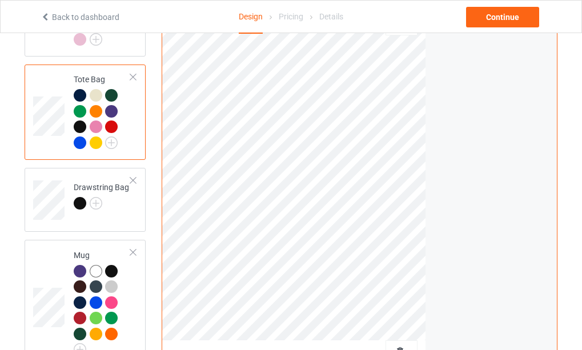
click at [186, 12] on div "Back" at bounding box center [186, 6] width 31 height 11
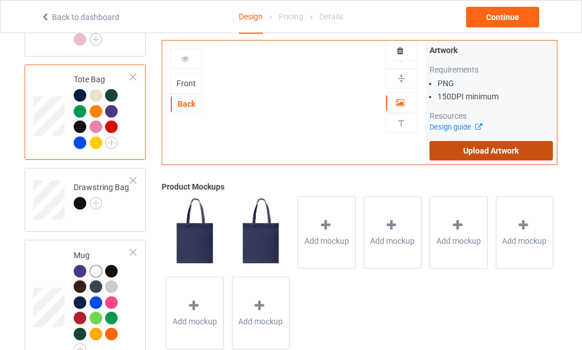
click at [460, 149] on label "Upload Artwork" at bounding box center [491, 150] width 123 height 19
click at [0, 0] on input "Upload Artwork" at bounding box center [0, 0] width 0 height 0
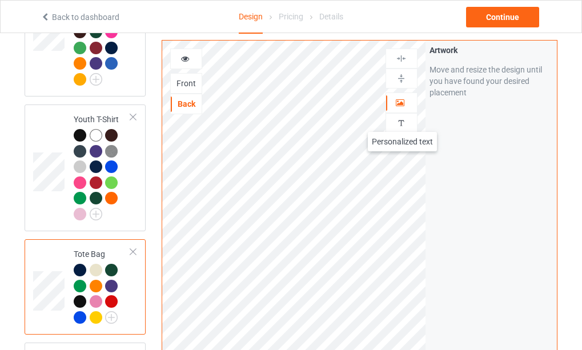
scroll to position [1022, 0]
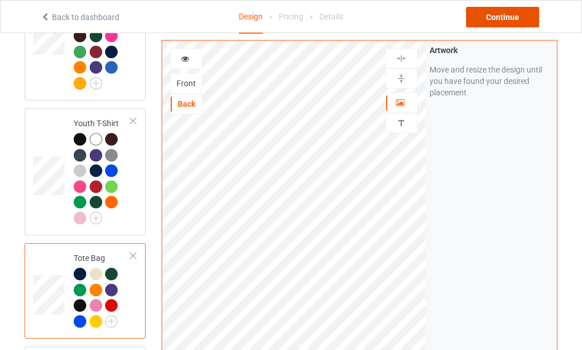
click at [498, 19] on div "Continue" at bounding box center [502, 17] width 73 height 21
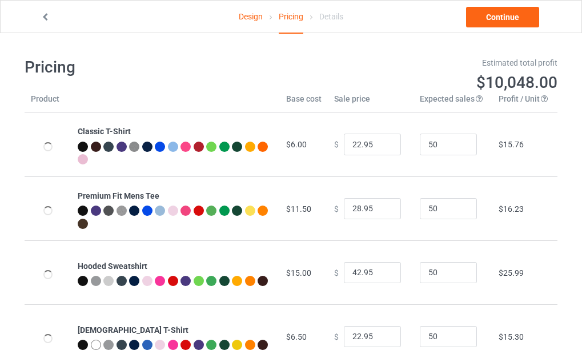
type input "26.95"
type input "32.95"
type input "46.95"
type input "26.95"
type input "30.95"
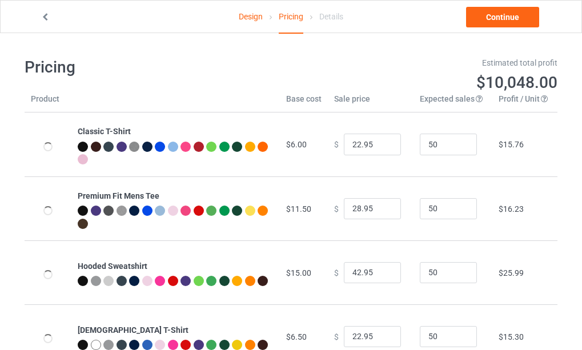
type input "28.95"
type input "31.95"
type input "39.95"
type input "26.95"
type input "23.95"
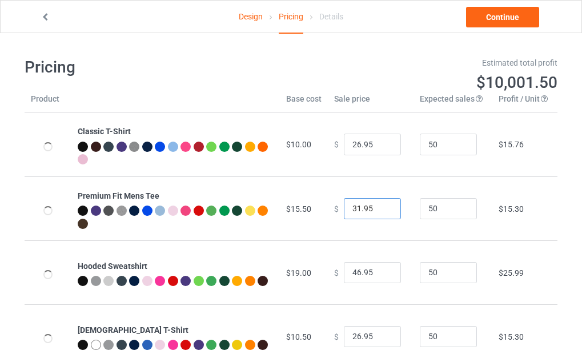
type input "31.95"
click at [380, 211] on input "31.95" at bounding box center [372, 209] width 57 height 22
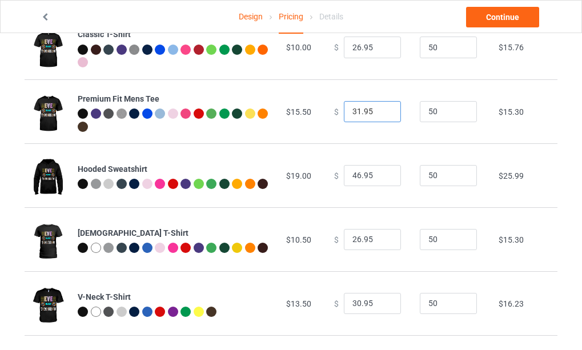
scroll to position [114, 0]
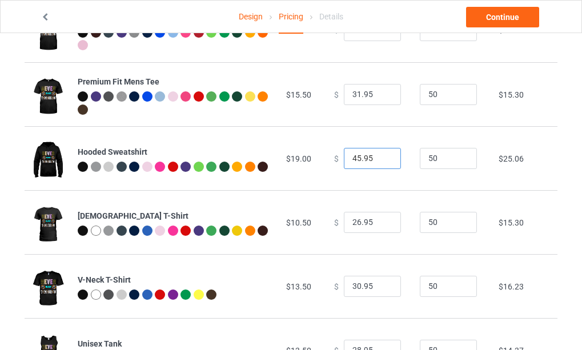
click at [380, 162] on input "45.95" at bounding box center [372, 159] width 57 height 22
click at [380, 162] on input "44.95" at bounding box center [372, 159] width 57 height 22
click at [380, 162] on input "43.95" at bounding box center [372, 159] width 57 height 22
click at [380, 162] on input "42.95" at bounding box center [372, 159] width 57 height 22
click at [380, 162] on input "41.95" at bounding box center [372, 159] width 57 height 22
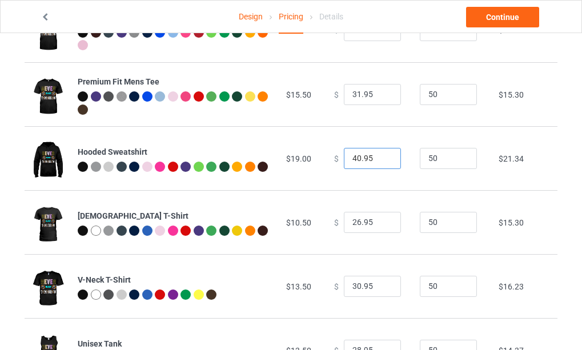
click at [380, 162] on input "40.95" at bounding box center [372, 159] width 57 height 22
click at [380, 162] on input "39.95" at bounding box center [372, 159] width 57 height 22
click at [380, 162] on input "38.95" at bounding box center [372, 159] width 57 height 22
click at [380, 162] on input "37.95" at bounding box center [372, 159] width 57 height 22
type input "36.95"
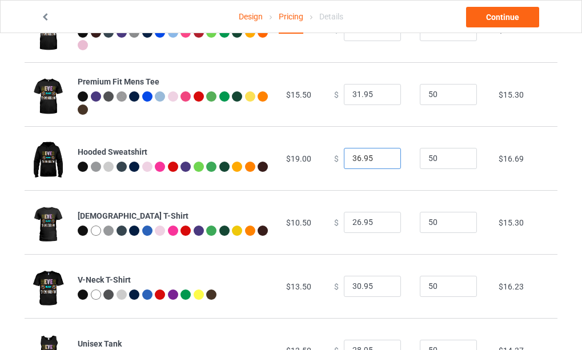
click at [380, 162] on input "36.95" at bounding box center [372, 159] width 57 height 22
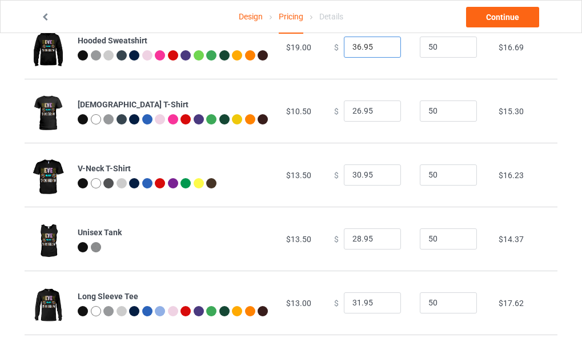
scroll to position [229, 0]
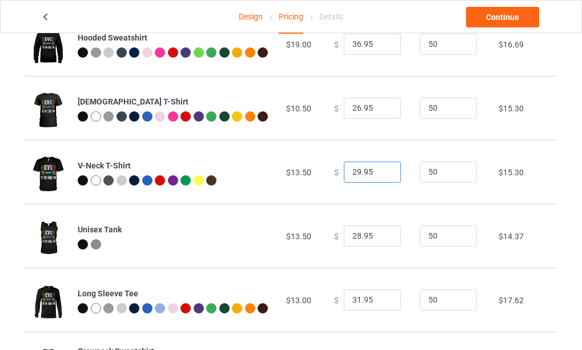
click at [379, 175] on input "29.95" at bounding box center [372, 173] width 57 height 22
type input "28.95"
click at [379, 175] on input "28.95" at bounding box center [372, 173] width 57 height 22
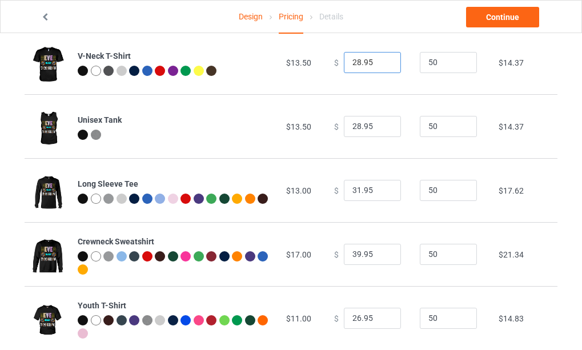
scroll to position [343, 0]
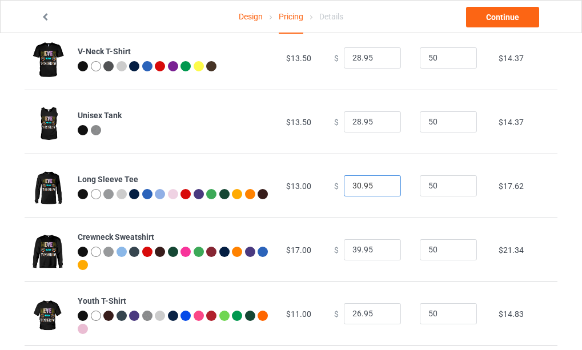
click at [380, 189] on input "30.95" at bounding box center [372, 186] width 57 height 22
click at [380, 189] on input "29.95" at bounding box center [372, 186] width 57 height 22
type input "28.95"
click at [380, 189] on input "28.95" at bounding box center [372, 186] width 57 height 22
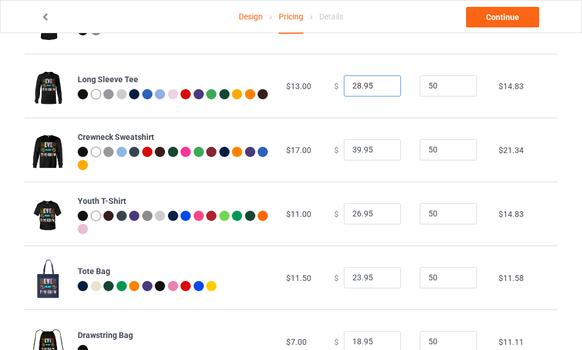
scroll to position [514, 0]
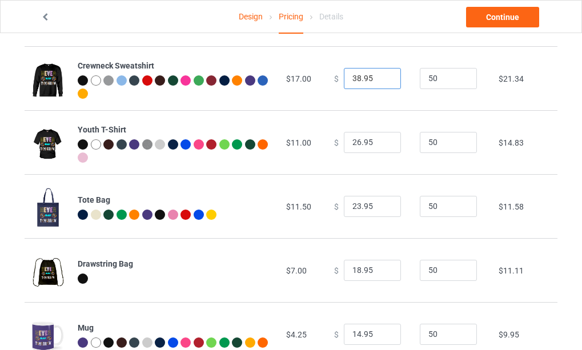
click at [382, 82] on input "38.95" at bounding box center [372, 79] width 57 height 22
click at [382, 82] on input "37.95" at bounding box center [372, 79] width 57 height 22
click at [382, 82] on input "36.95" at bounding box center [372, 79] width 57 height 22
click at [382, 82] on input "35.95" at bounding box center [372, 79] width 57 height 22
click at [382, 82] on input "34.95" at bounding box center [372, 79] width 57 height 22
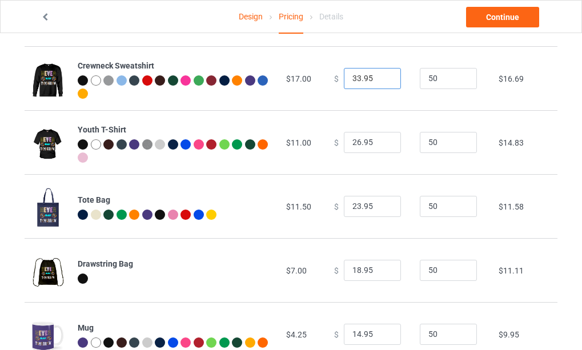
click at [382, 82] on input "33.95" at bounding box center [372, 79] width 57 height 22
type input "32.95"
click at [382, 82] on input "32.95" at bounding box center [372, 79] width 57 height 22
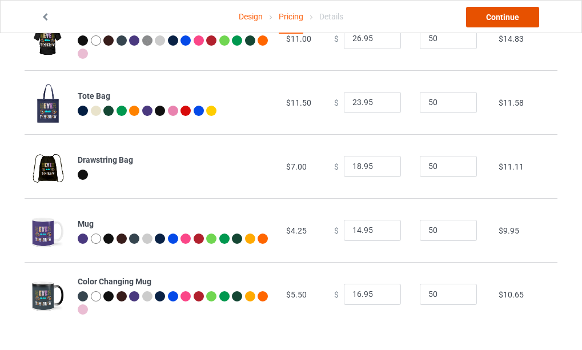
click at [503, 17] on link "Continue" at bounding box center [502, 17] width 73 height 21
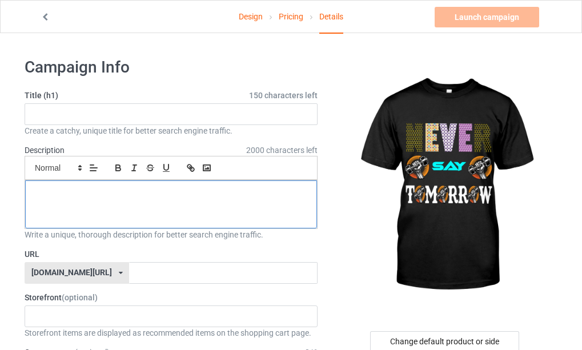
click at [175, 207] on div at bounding box center [171, 205] width 292 height 48
click at [139, 193] on p at bounding box center [171, 193] width 274 height 11
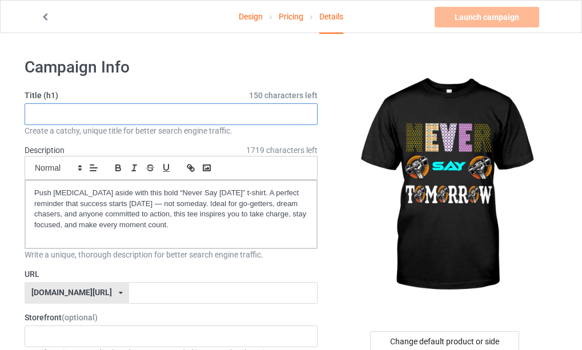
drag, startPoint x: 66, startPoint y: 112, endPoint x: 177, endPoint y: 116, distance: 111.5
click at [66, 110] on input "text" at bounding box center [171, 114] width 293 height 22
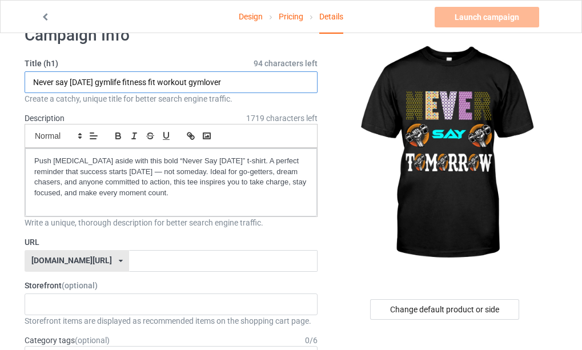
scroll to position [57, 0]
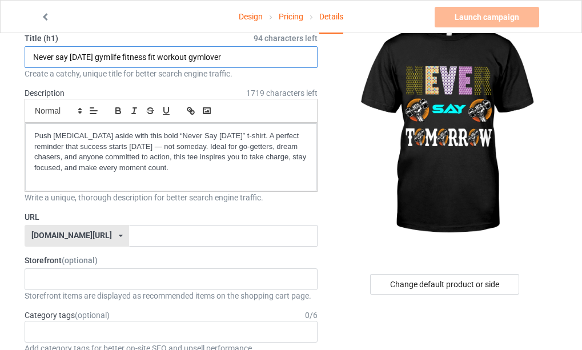
type input "Never say [DATE] gymlife fitness fit workout gymlover"
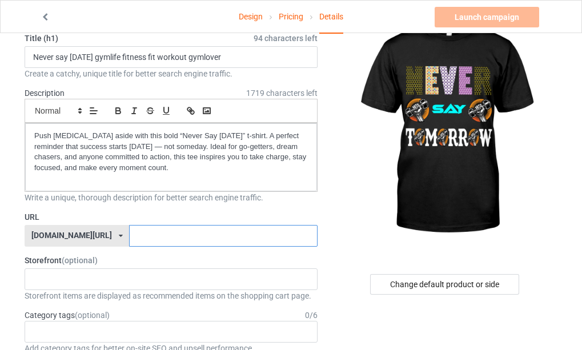
drag, startPoint x: 126, startPoint y: 233, endPoint x: 169, endPoint y: 227, distance: 42.7
click at [129, 231] on input "text" at bounding box center [223, 236] width 188 height 22
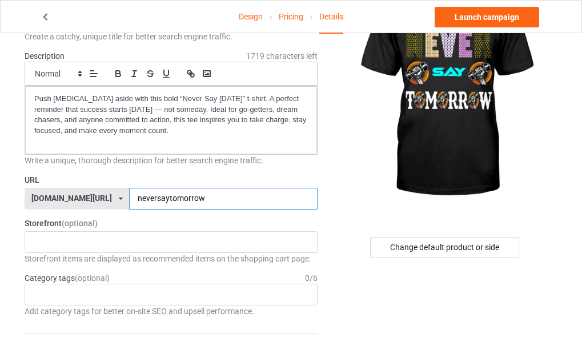
scroll to position [114, 0]
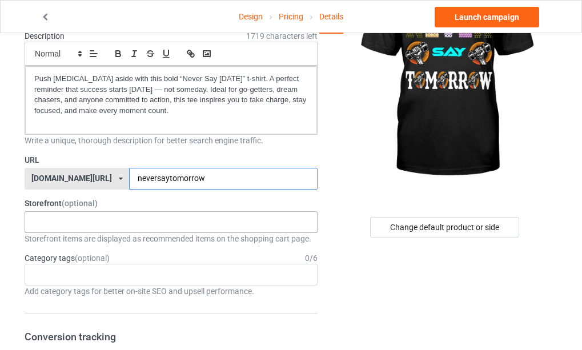
type input "neversaytomorrow"
click at [127, 221] on div "[DATE] T-shirt Father's love Best dad ever UNIQUE T-SHIRT GALLERY Unique T-shir…" at bounding box center [171, 222] width 293 height 22
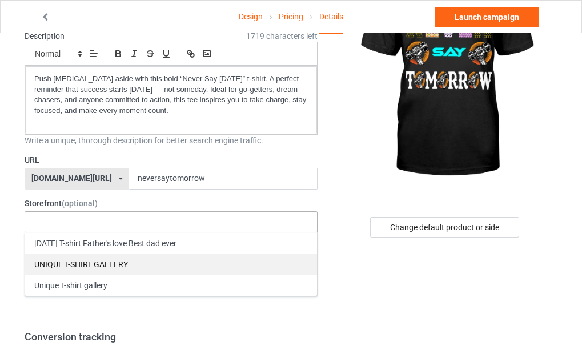
click at [118, 266] on div "UNIQUE T-SHIRT GALLERY" at bounding box center [171, 264] width 292 height 21
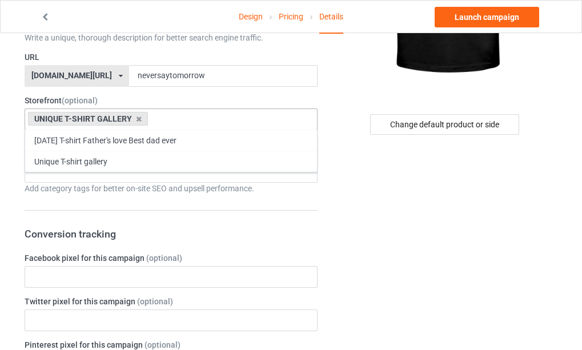
scroll to position [229, 0]
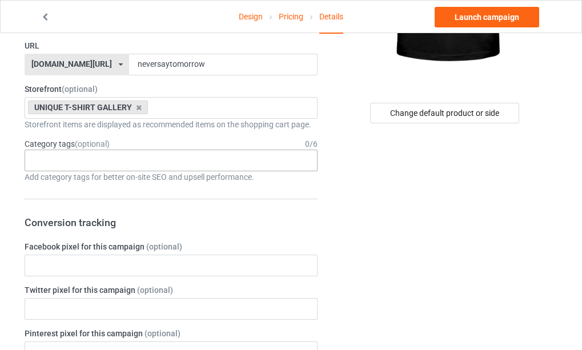
click at [127, 168] on div "Age > [DEMOGRAPHIC_DATA] > 1 Age > [DEMOGRAPHIC_DATA] Months > 1 Month Age > [D…" at bounding box center [171, 161] width 293 height 22
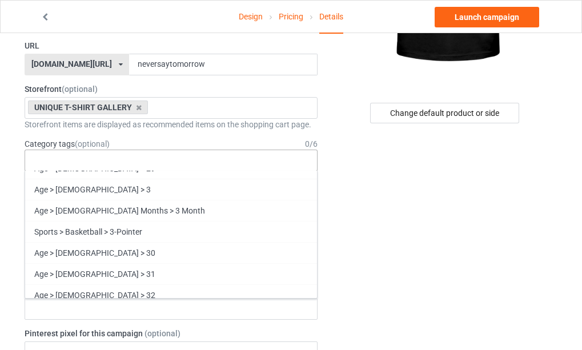
scroll to position [914, 0]
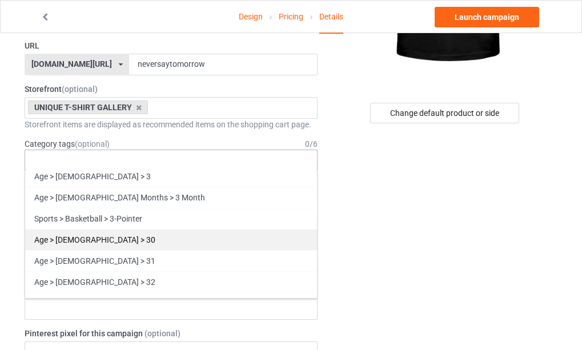
click at [101, 243] on div "Age > [DEMOGRAPHIC_DATA] > 30" at bounding box center [171, 239] width 292 height 21
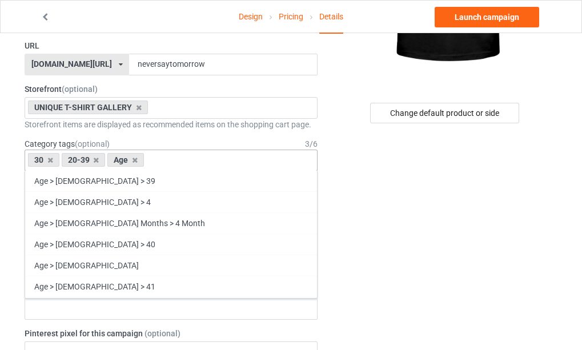
scroll to position [1121, 0]
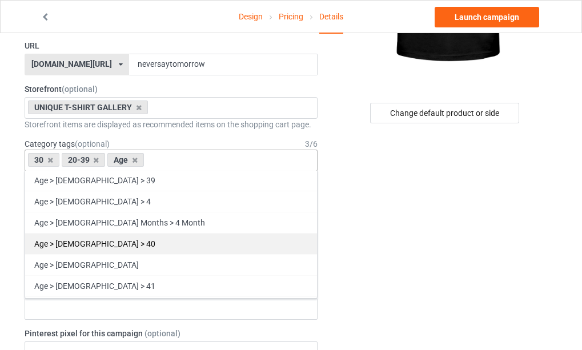
click at [106, 242] on div "Age > [DEMOGRAPHIC_DATA] > 40" at bounding box center [171, 243] width 292 height 21
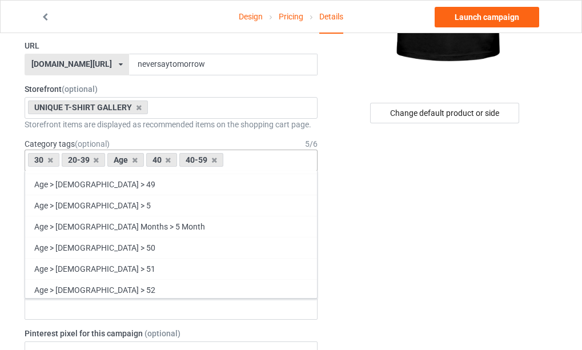
scroll to position [1521, 0]
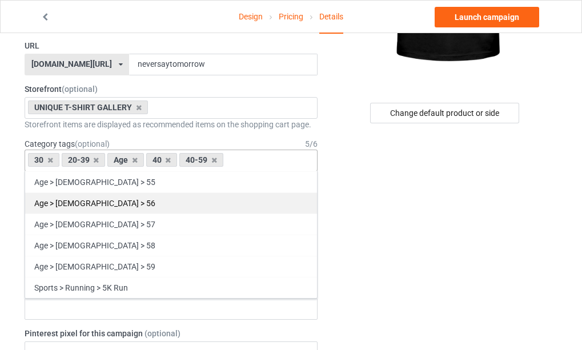
click at [93, 203] on div "Age > [DEMOGRAPHIC_DATA] > 56" at bounding box center [171, 203] width 292 height 21
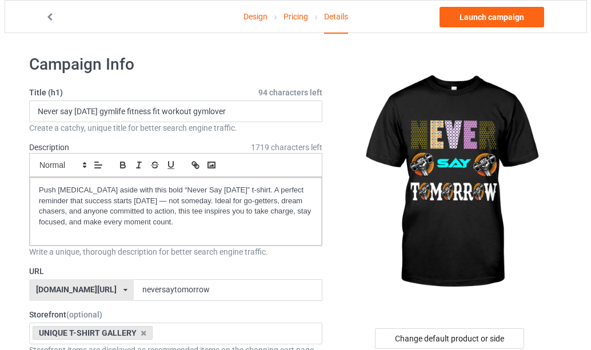
scroll to position [0, 0]
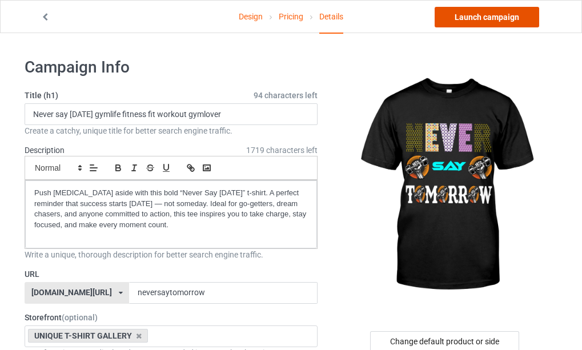
click at [487, 18] on link "Launch campaign" at bounding box center [487, 17] width 105 height 21
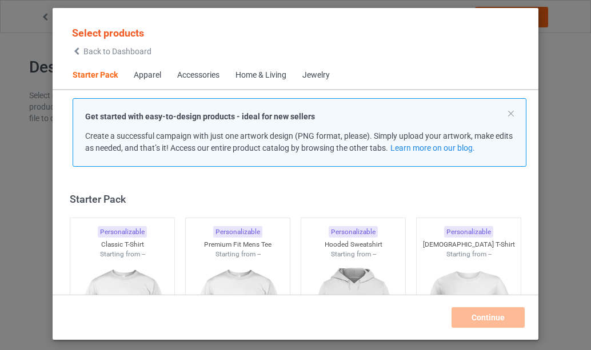
scroll to position [15, 0]
